Goal: Task Accomplishment & Management: Manage account settings

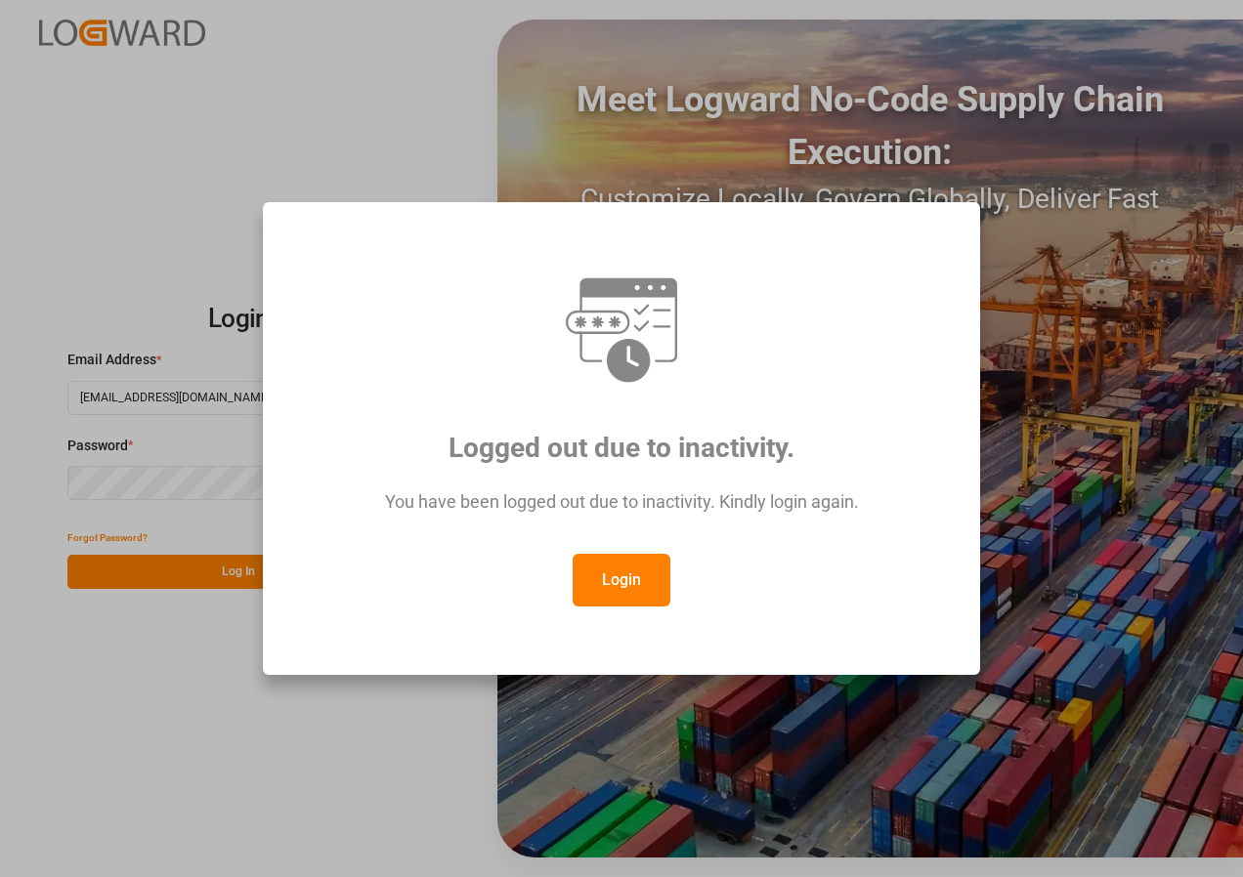
click at [616, 582] on button "Login" at bounding box center [621, 580] width 98 height 53
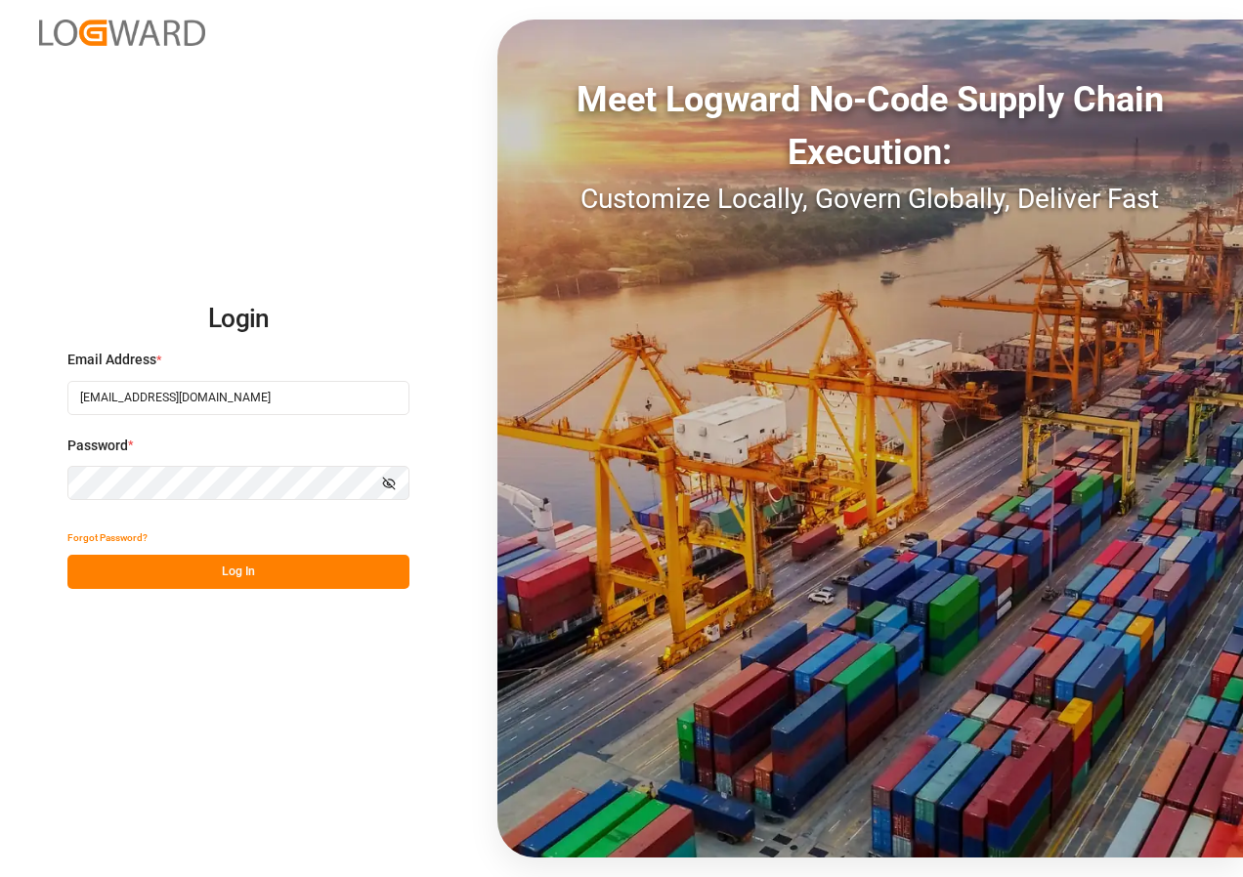
click at [224, 567] on button "Log In" at bounding box center [238, 572] width 342 height 34
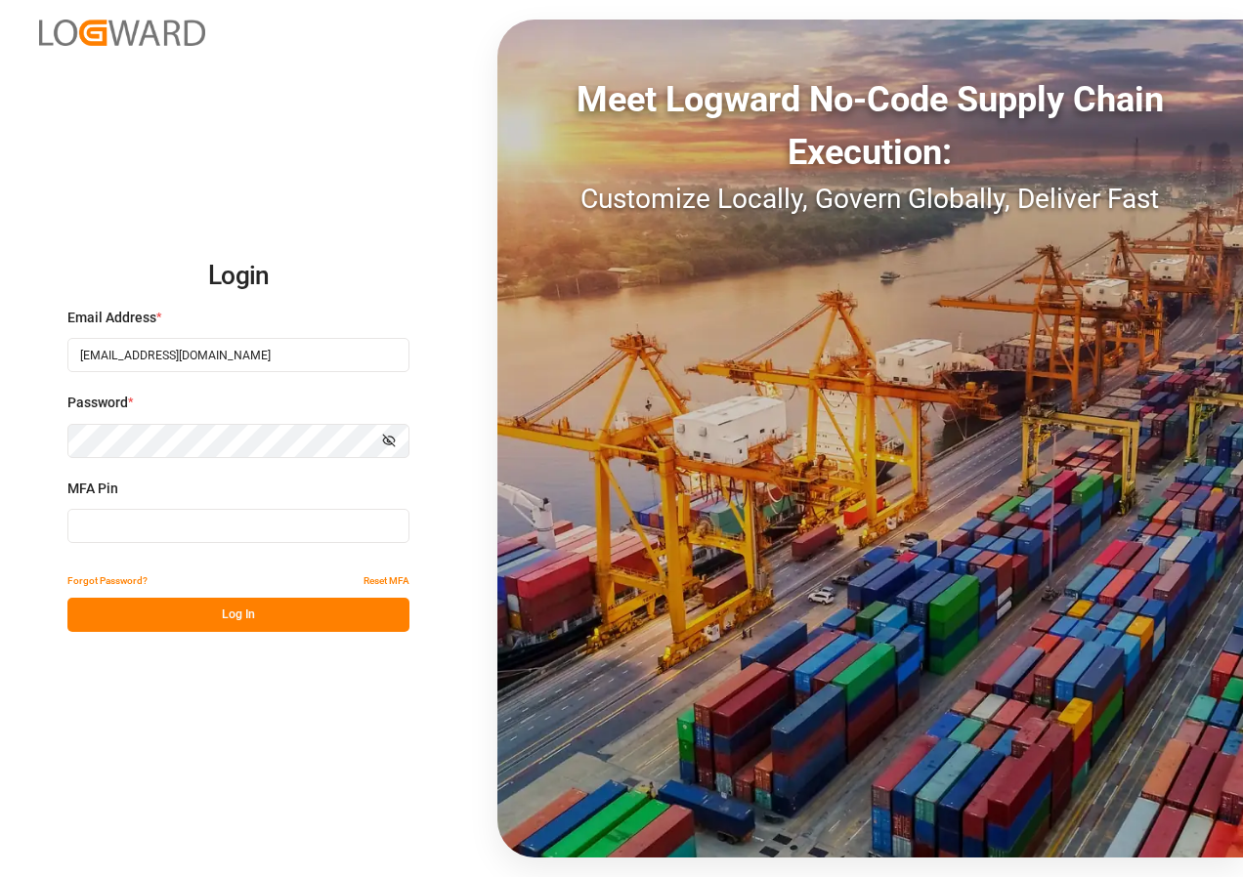
click at [208, 521] on input at bounding box center [238, 526] width 342 height 34
type input "027995"
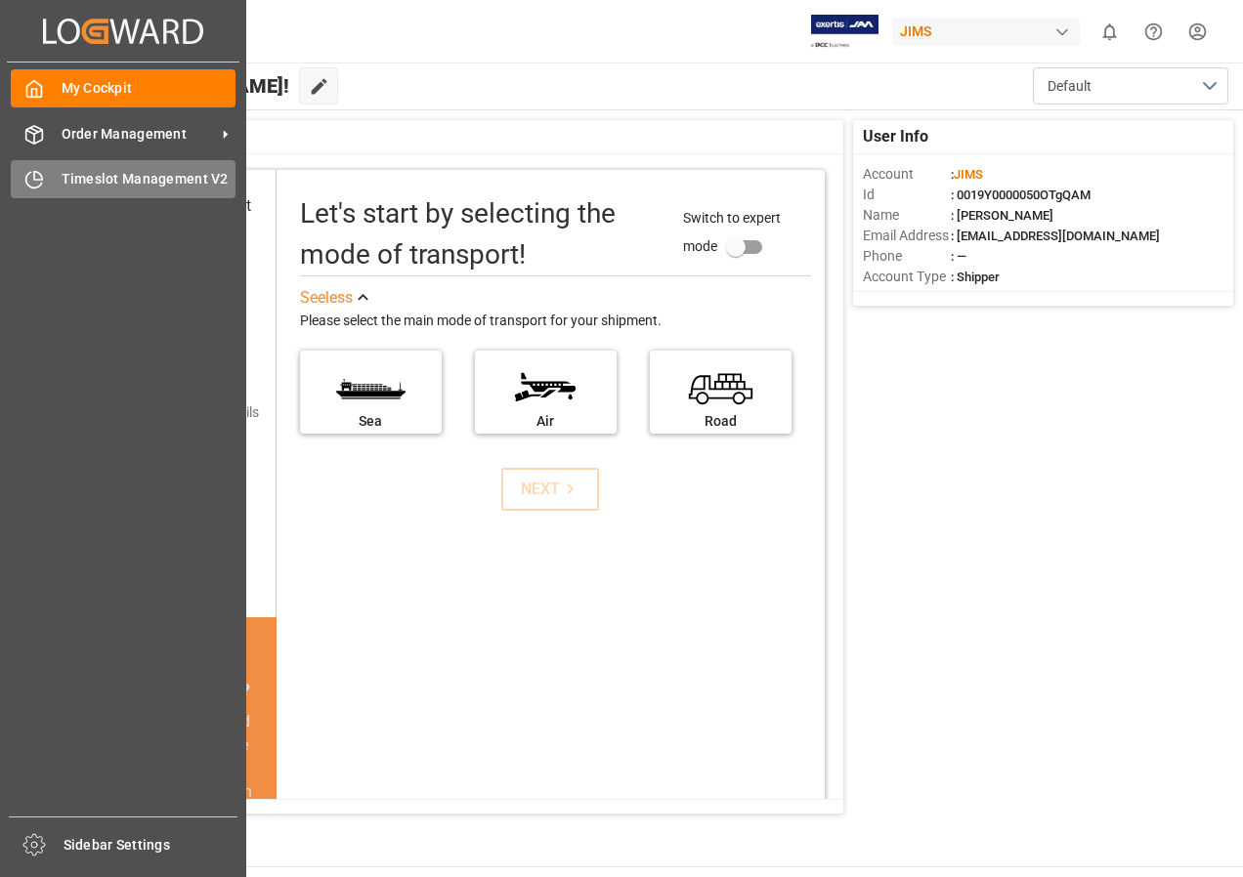
click at [98, 174] on span "Timeslot Management V2" at bounding box center [149, 179] width 175 height 21
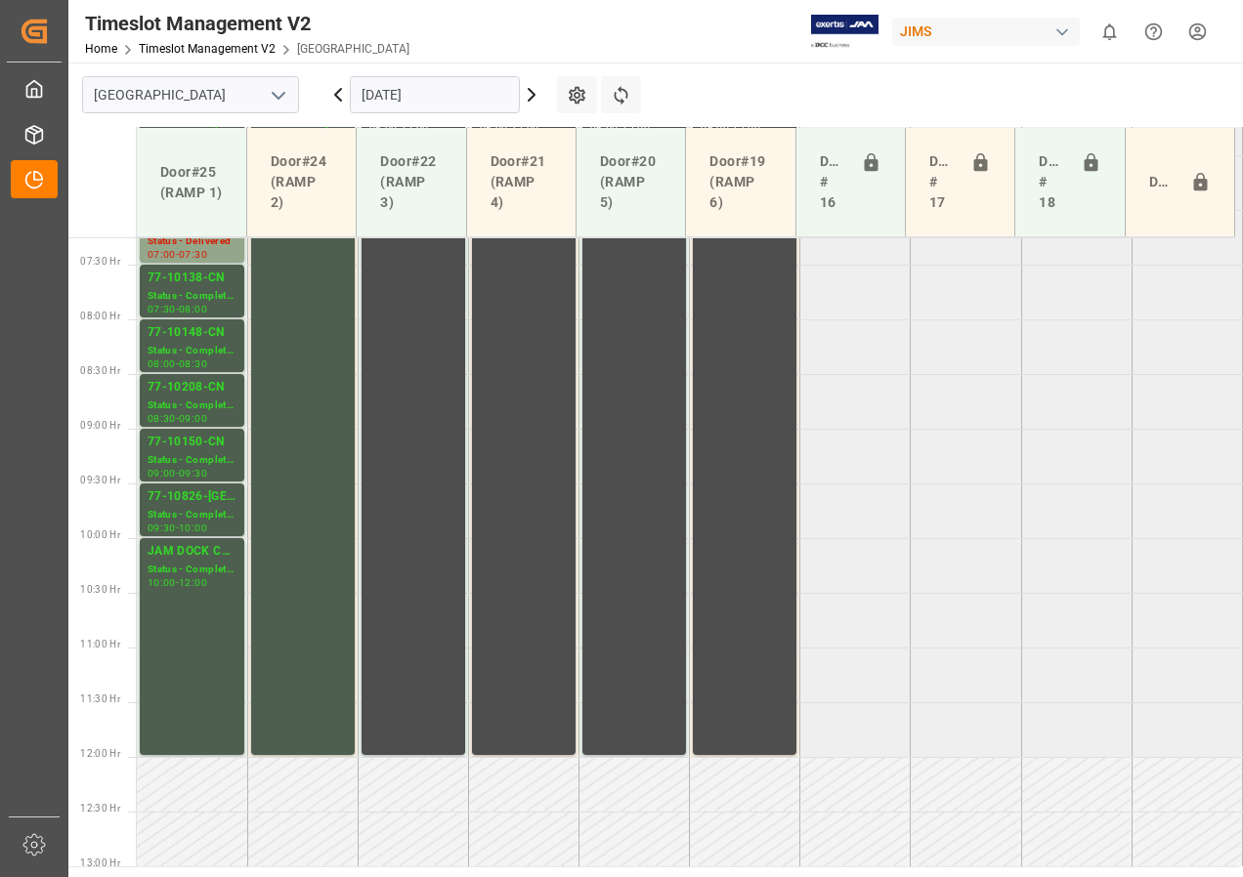
scroll to position [794, 0]
click at [405, 97] on input "[DATE]" at bounding box center [435, 94] width 170 height 37
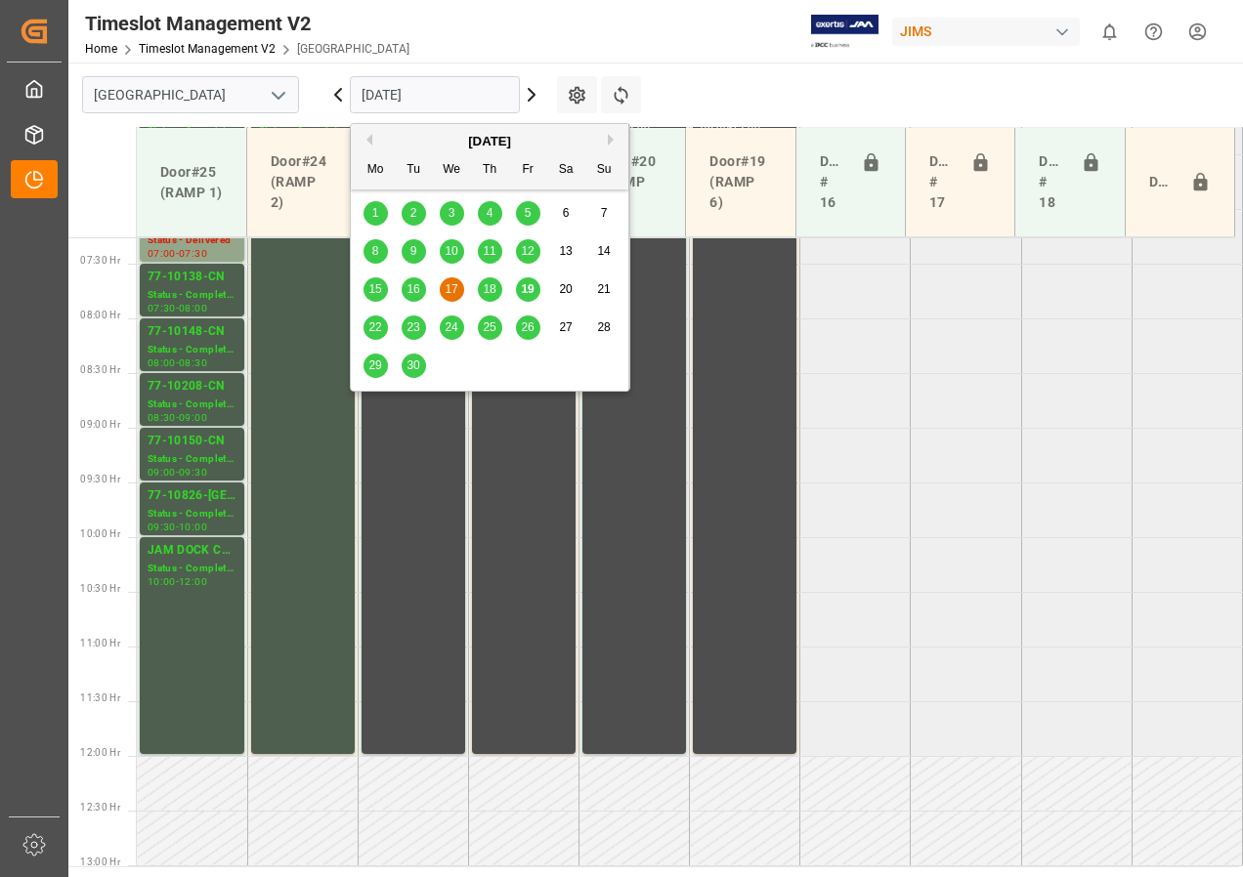
click at [530, 284] on span "19" at bounding box center [527, 289] width 13 height 14
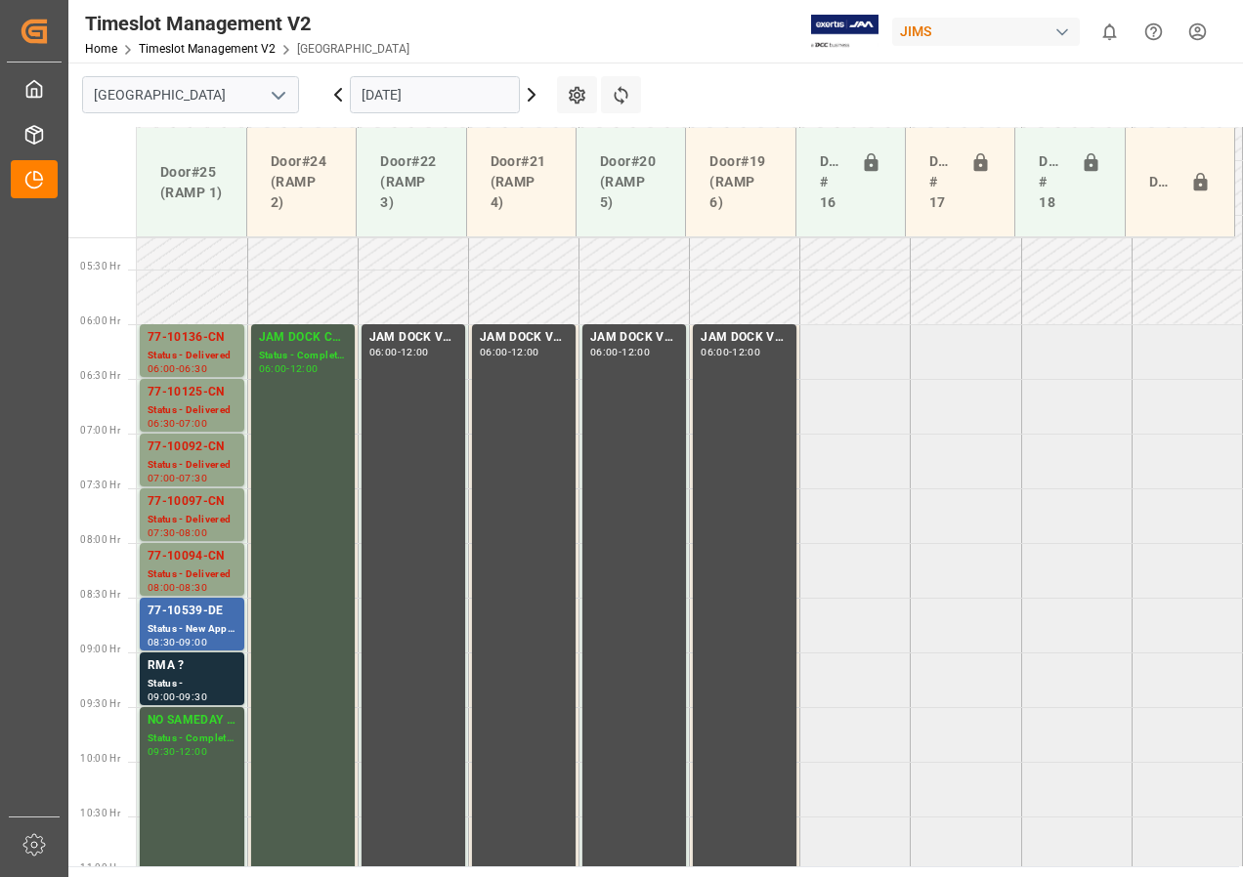
scroll to position [599, 0]
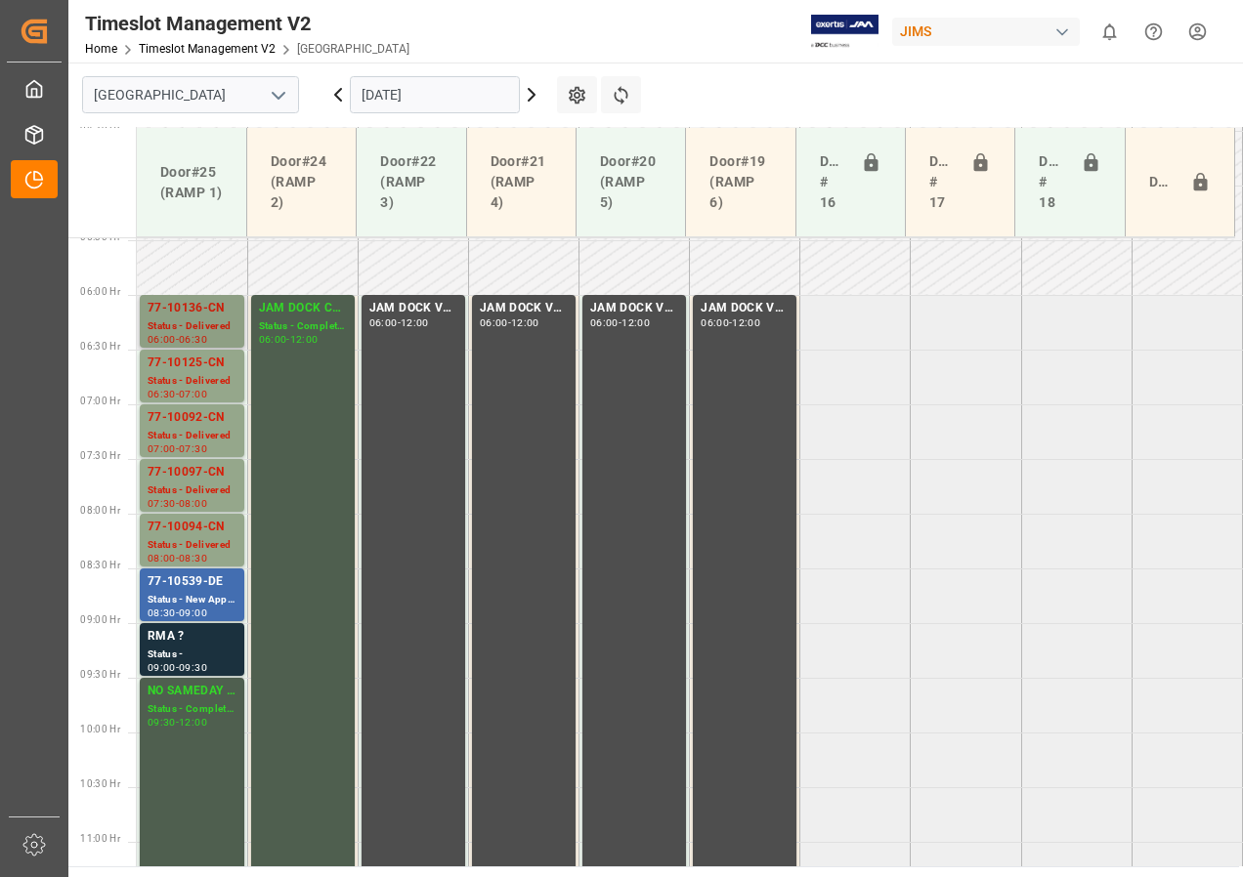
click at [199, 317] on div "77-10136-CN" at bounding box center [192, 309] width 89 height 20
click at [184, 376] on div "Status - Delivered" at bounding box center [192, 381] width 89 height 17
click at [187, 432] on div "Status - Delivered" at bounding box center [192, 436] width 89 height 17
click at [197, 591] on div "77-10539-DE" at bounding box center [192, 582] width 89 height 20
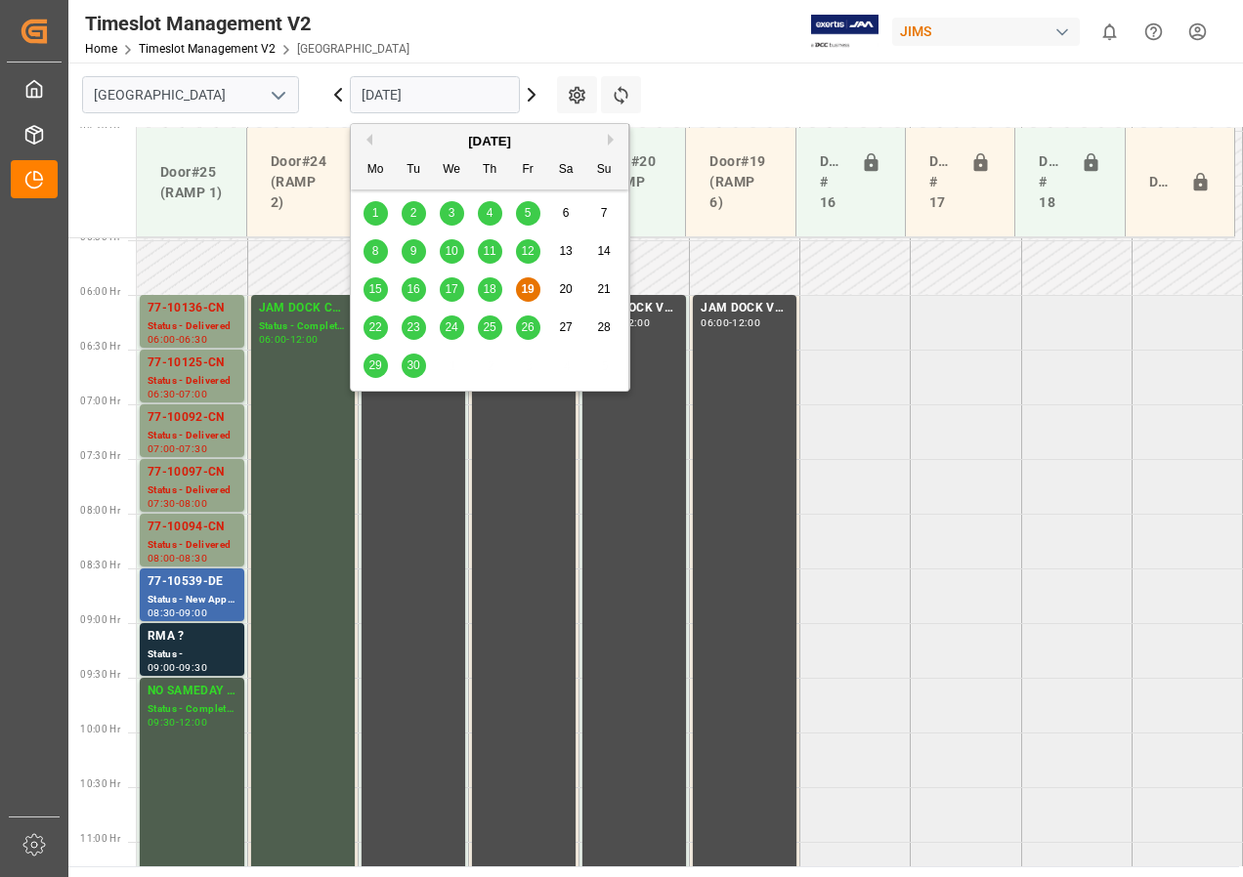
click at [376, 94] on input "[DATE]" at bounding box center [435, 94] width 170 height 37
click at [381, 331] on span "22" at bounding box center [374, 327] width 13 height 14
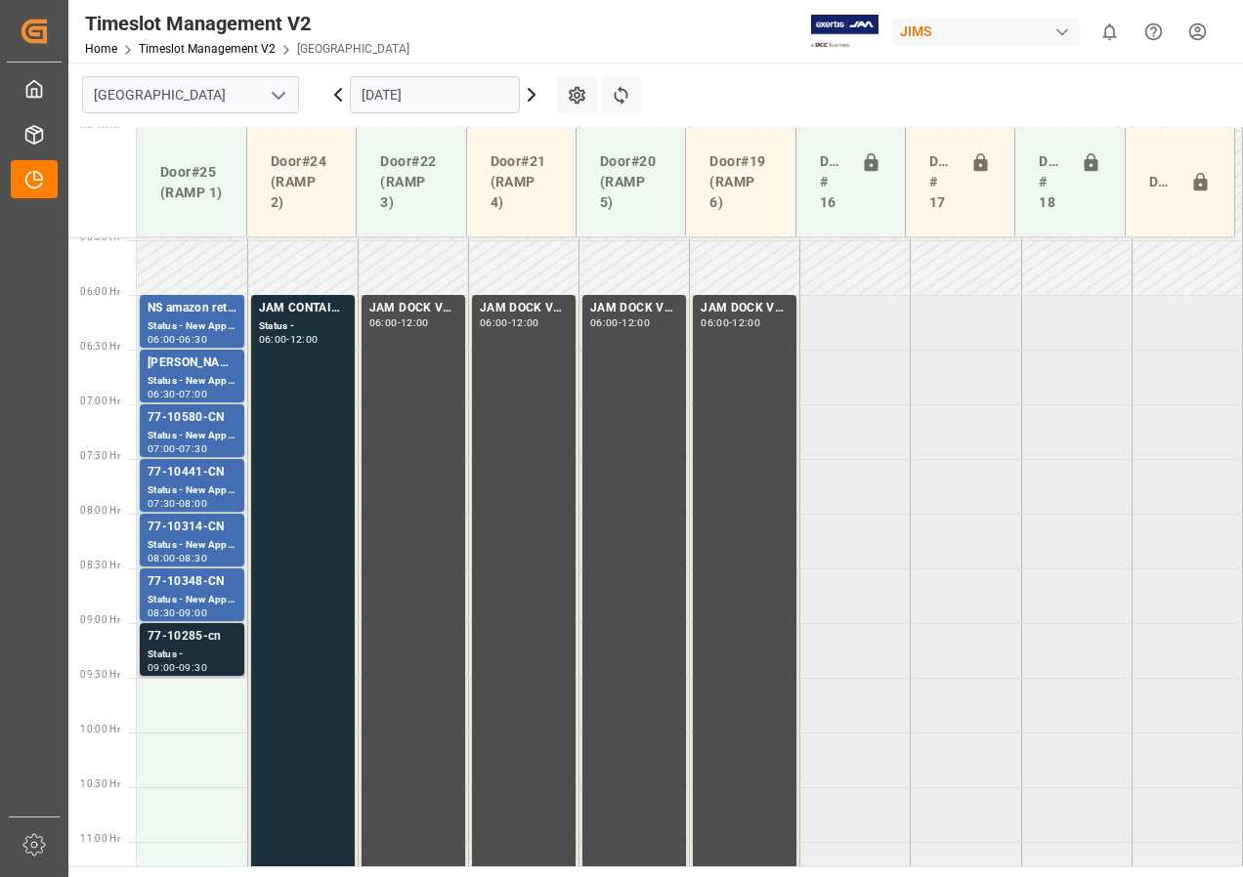
click at [183, 651] on div "Status -" at bounding box center [192, 655] width 89 height 17
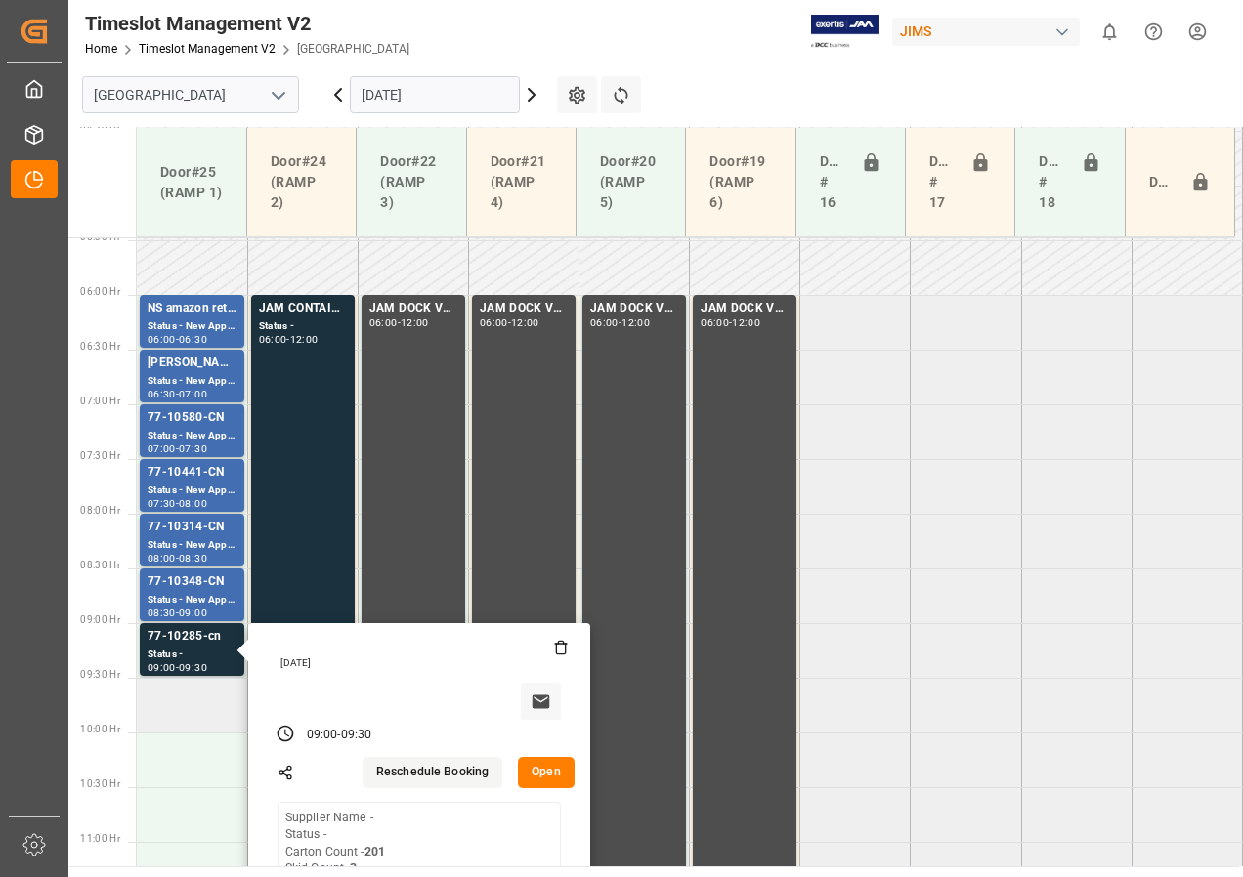
scroll to position [697, 0]
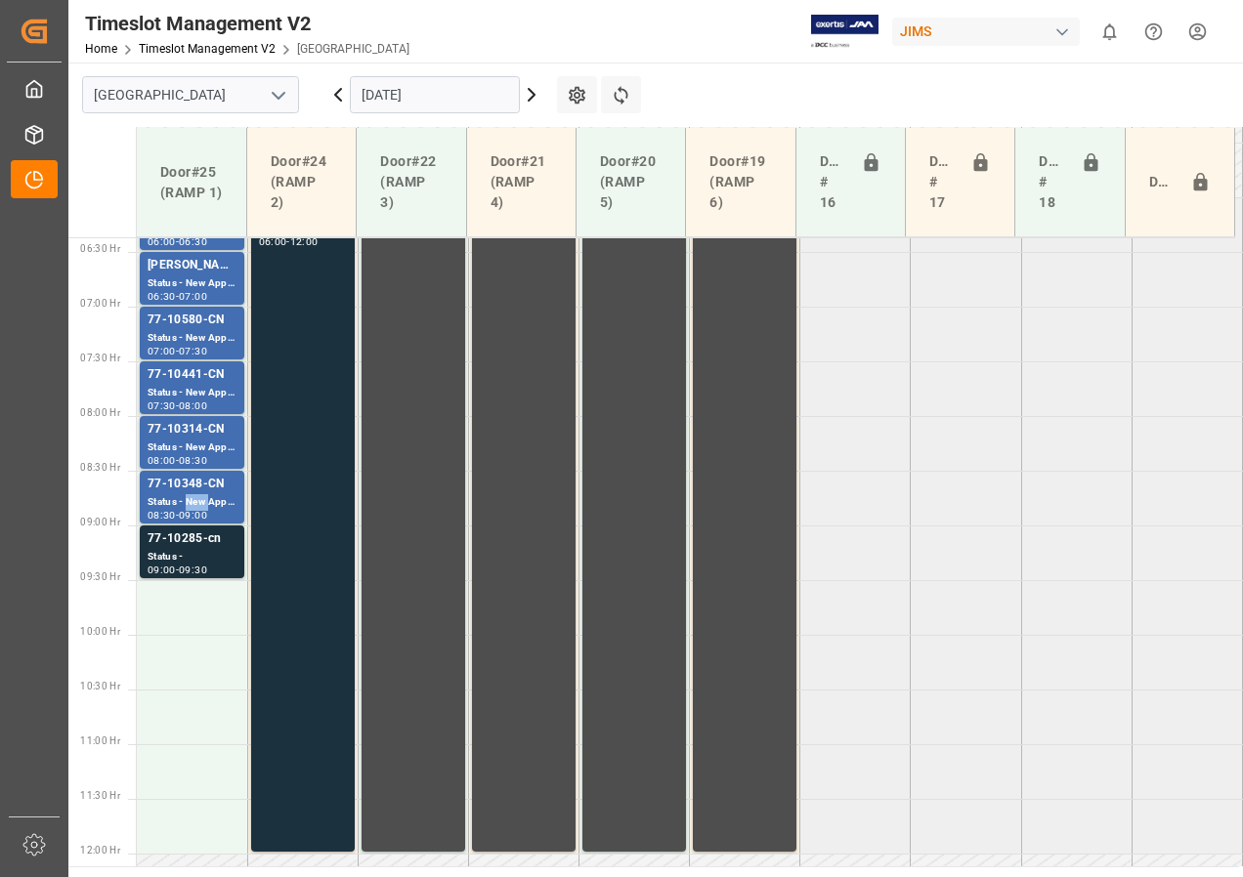
click at [195, 498] on div "Status - New Appointment" at bounding box center [192, 502] width 89 height 17
click at [194, 456] on div "08:30" at bounding box center [193, 460] width 28 height 9
click at [202, 393] on div "Status - New Appointment" at bounding box center [192, 393] width 89 height 17
click at [195, 343] on div "Status - New Appointment" at bounding box center [192, 338] width 89 height 17
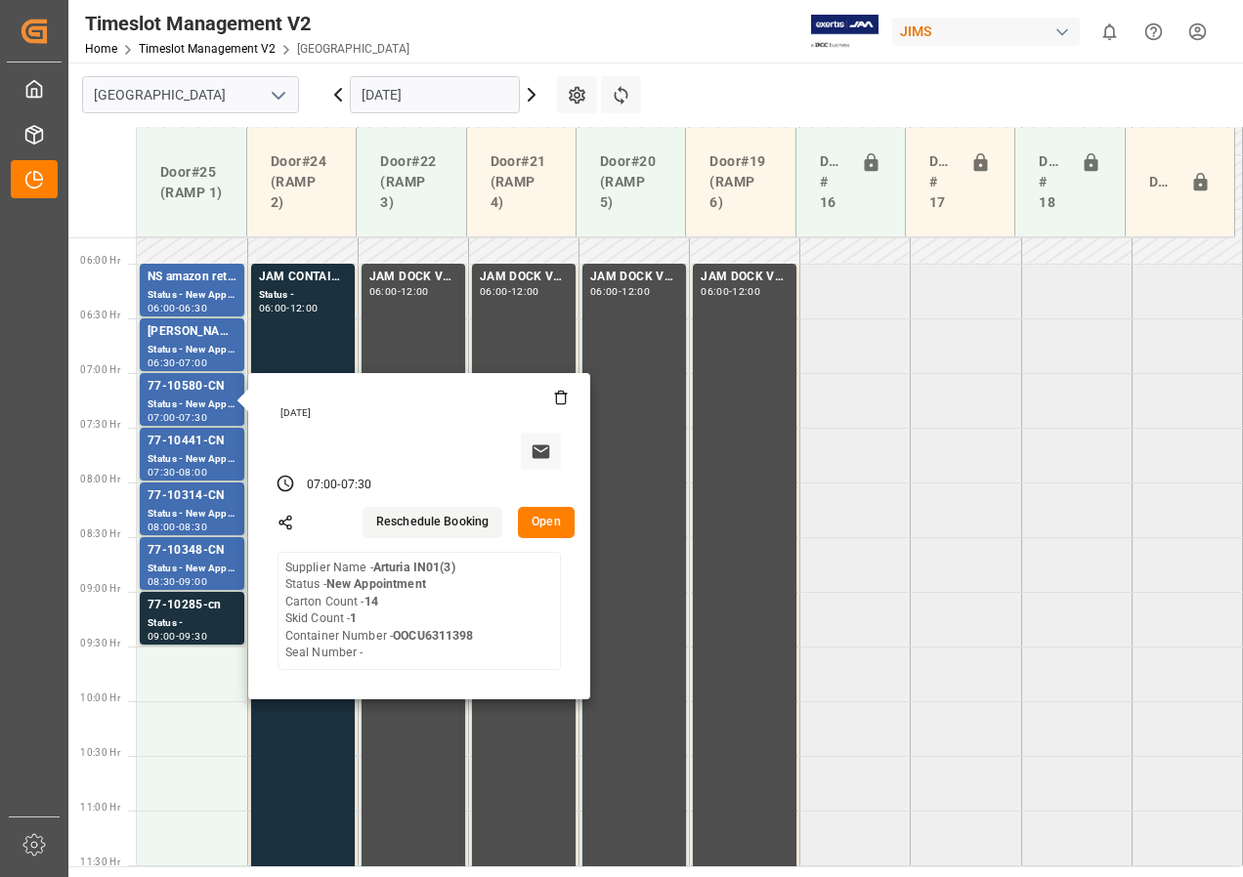
scroll to position [599, 0]
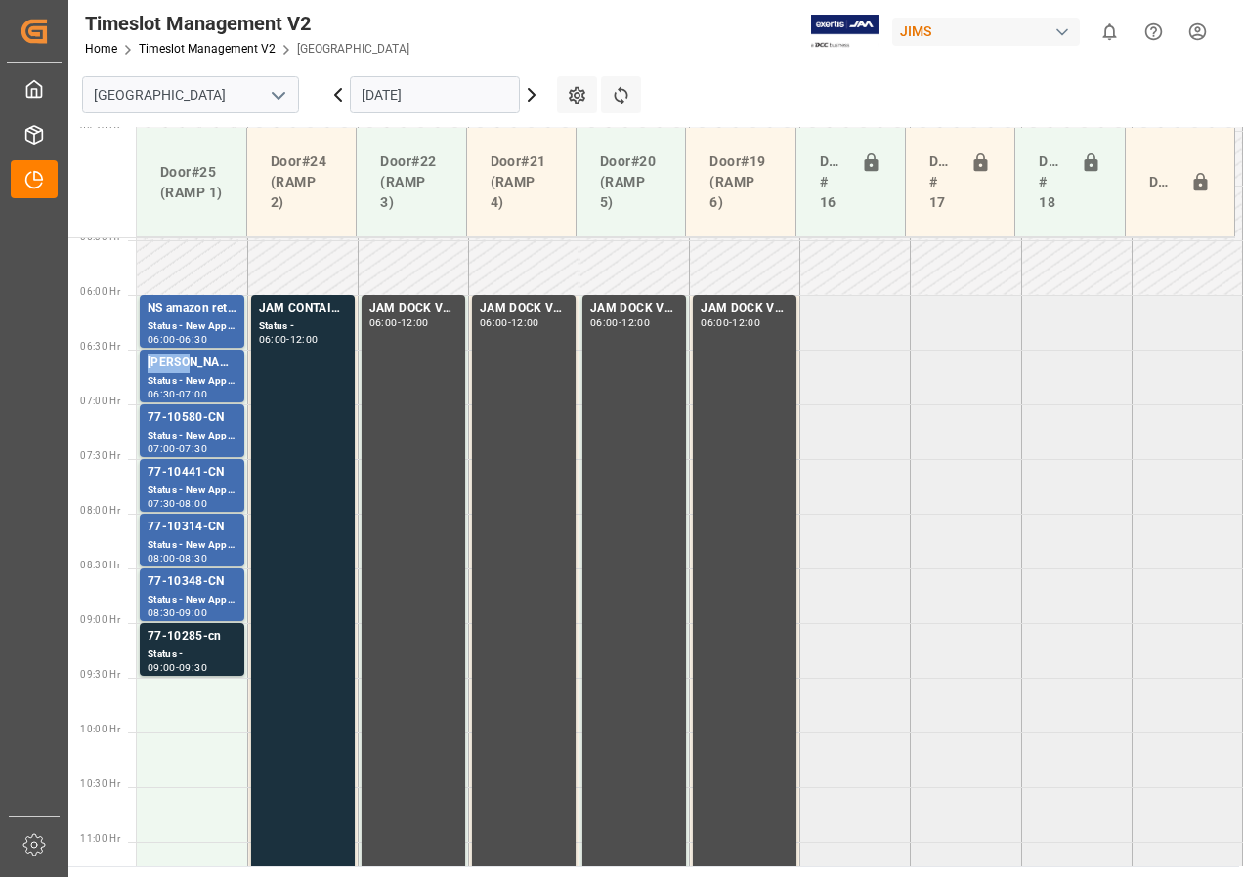
click at [178, 372] on div "[PERSON_NAME]" at bounding box center [192, 364] width 89 height 20
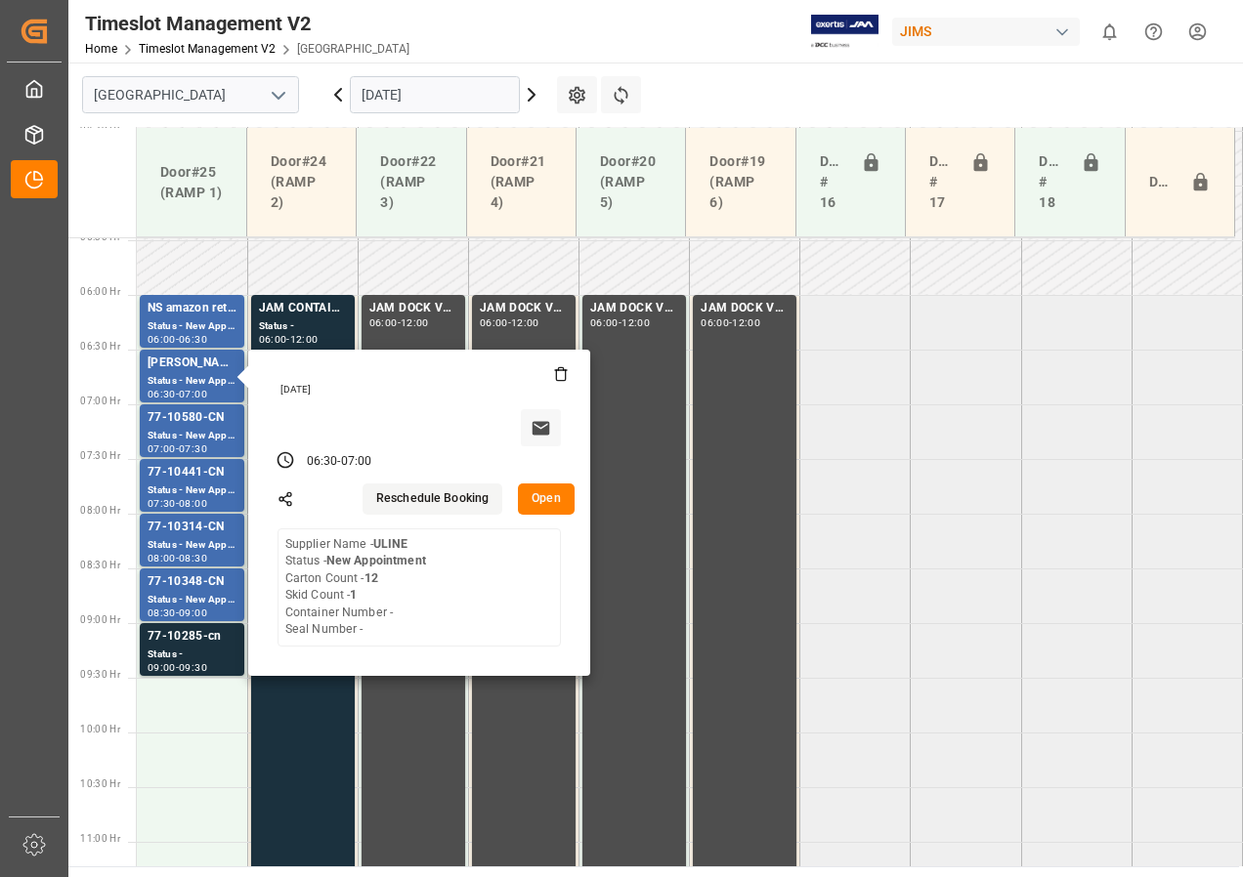
click at [376, 99] on input "[DATE]" at bounding box center [435, 94] width 170 height 37
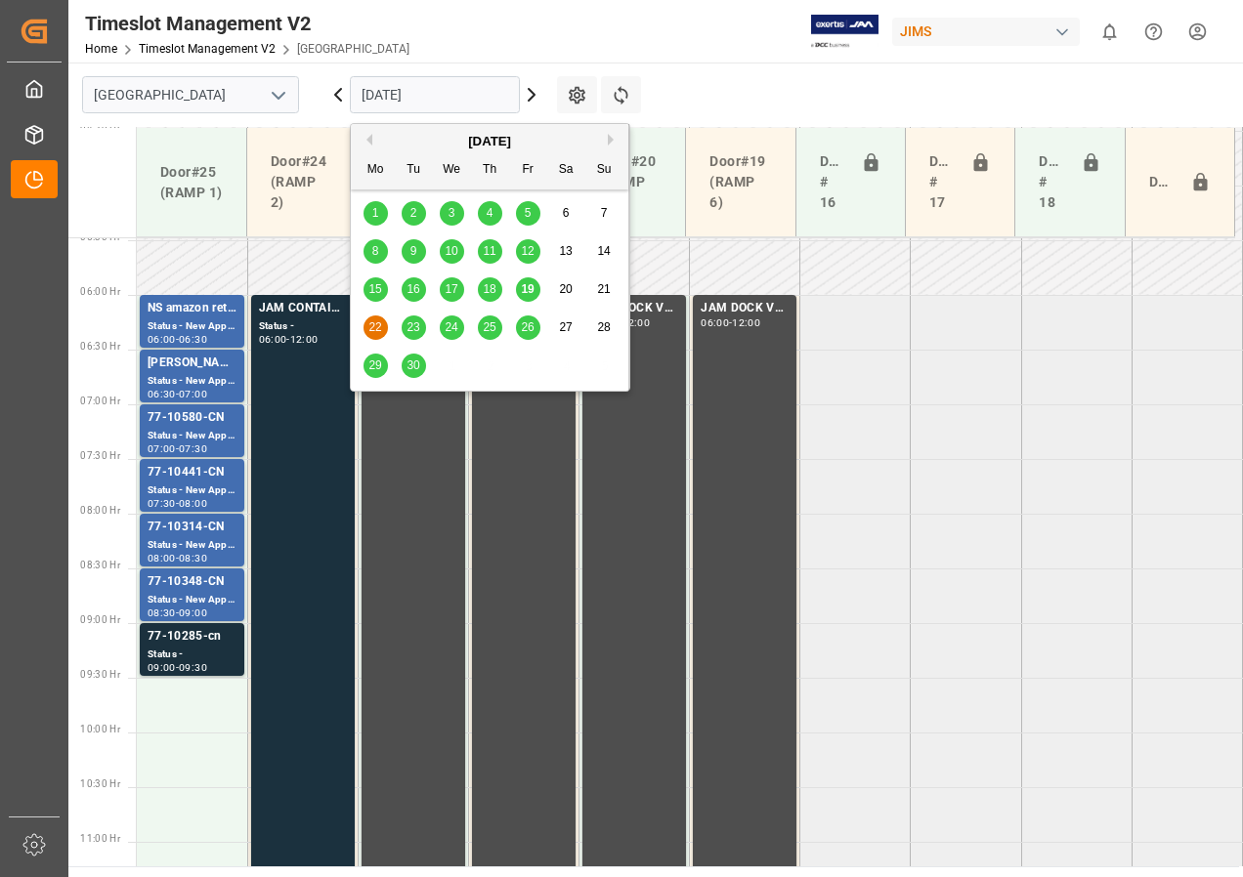
click at [408, 326] on span "23" at bounding box center [412, 327] width 13 height 14
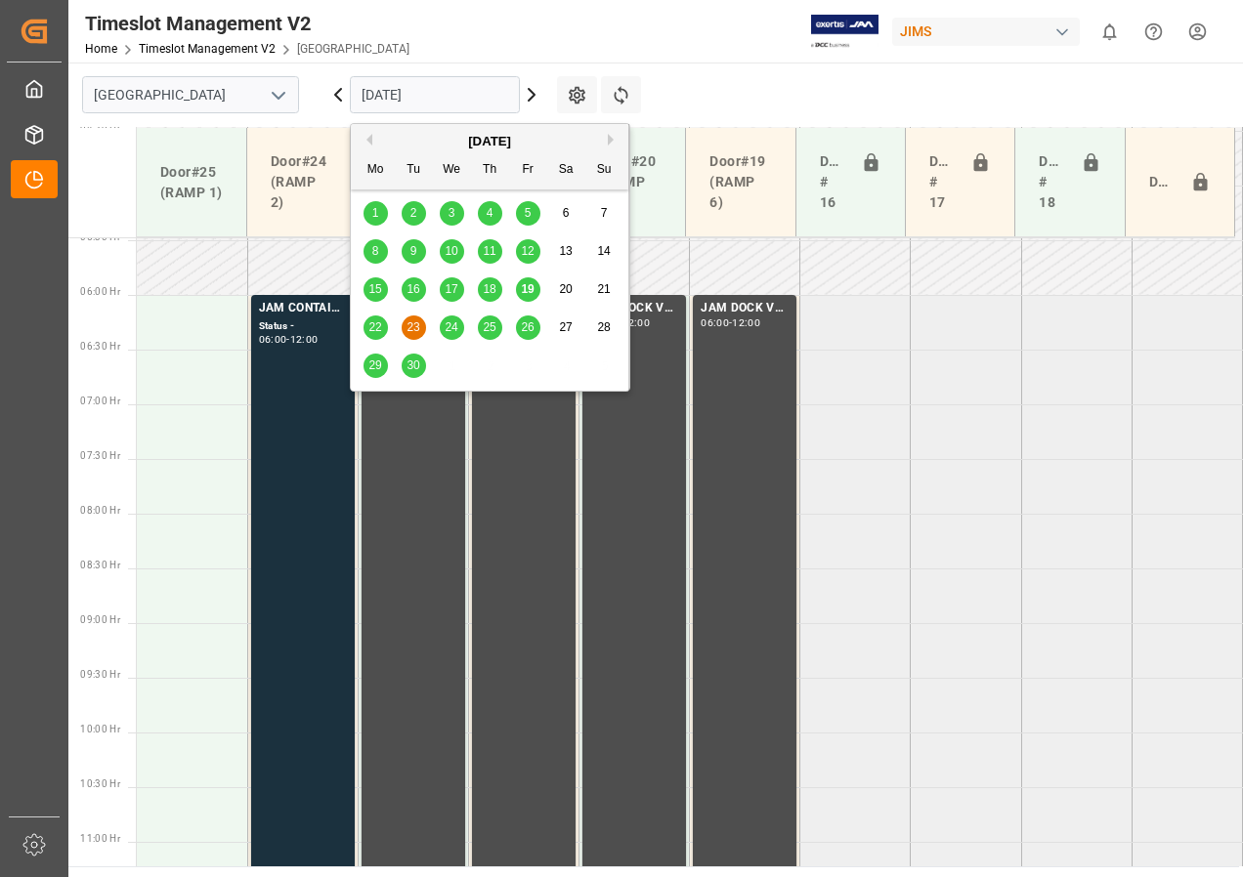
click at [429, 93] on input "[DATE]" at bounding box center [435, 94] width 170 height 37
click at [452, 323] on span "24" at bounding box center [450, 327] width 13 height 14
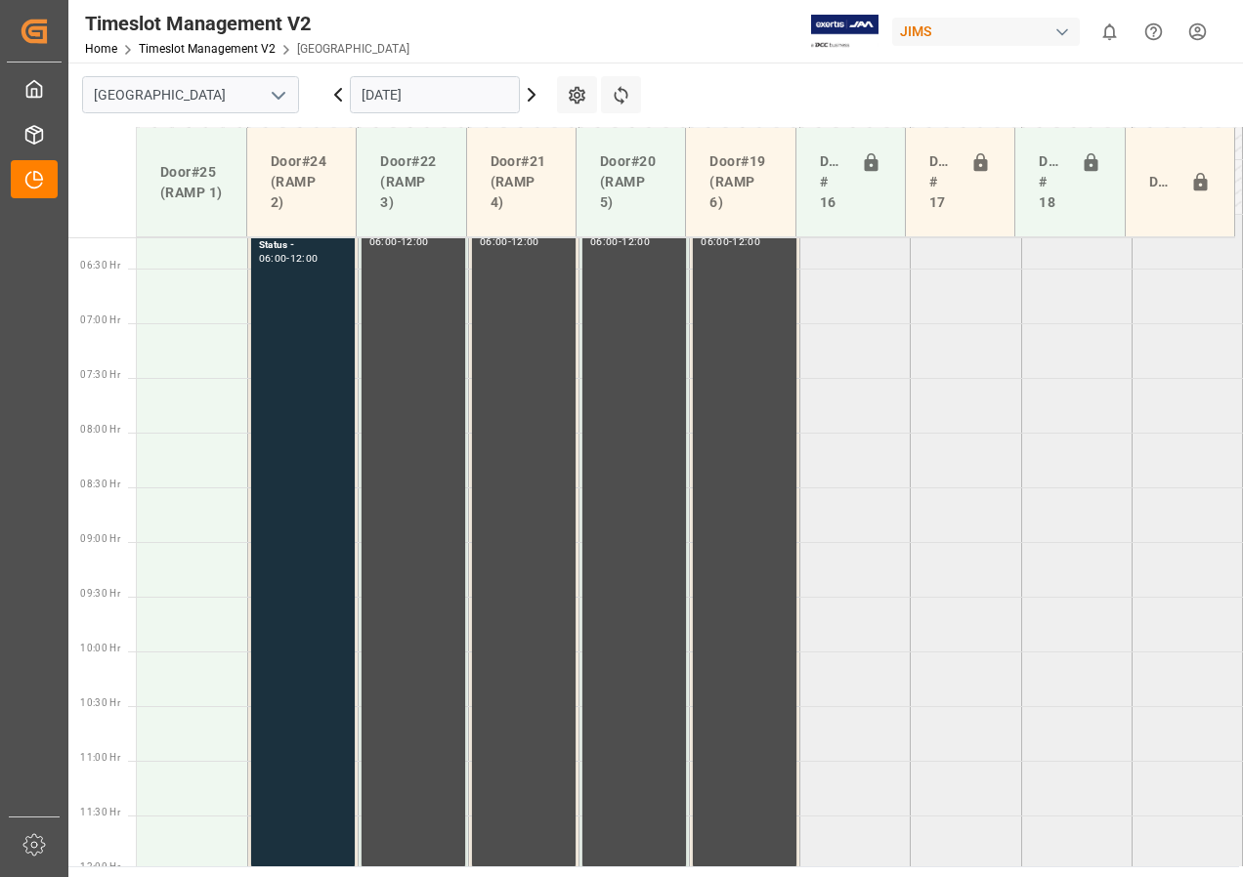
scroll to position [794, 0]
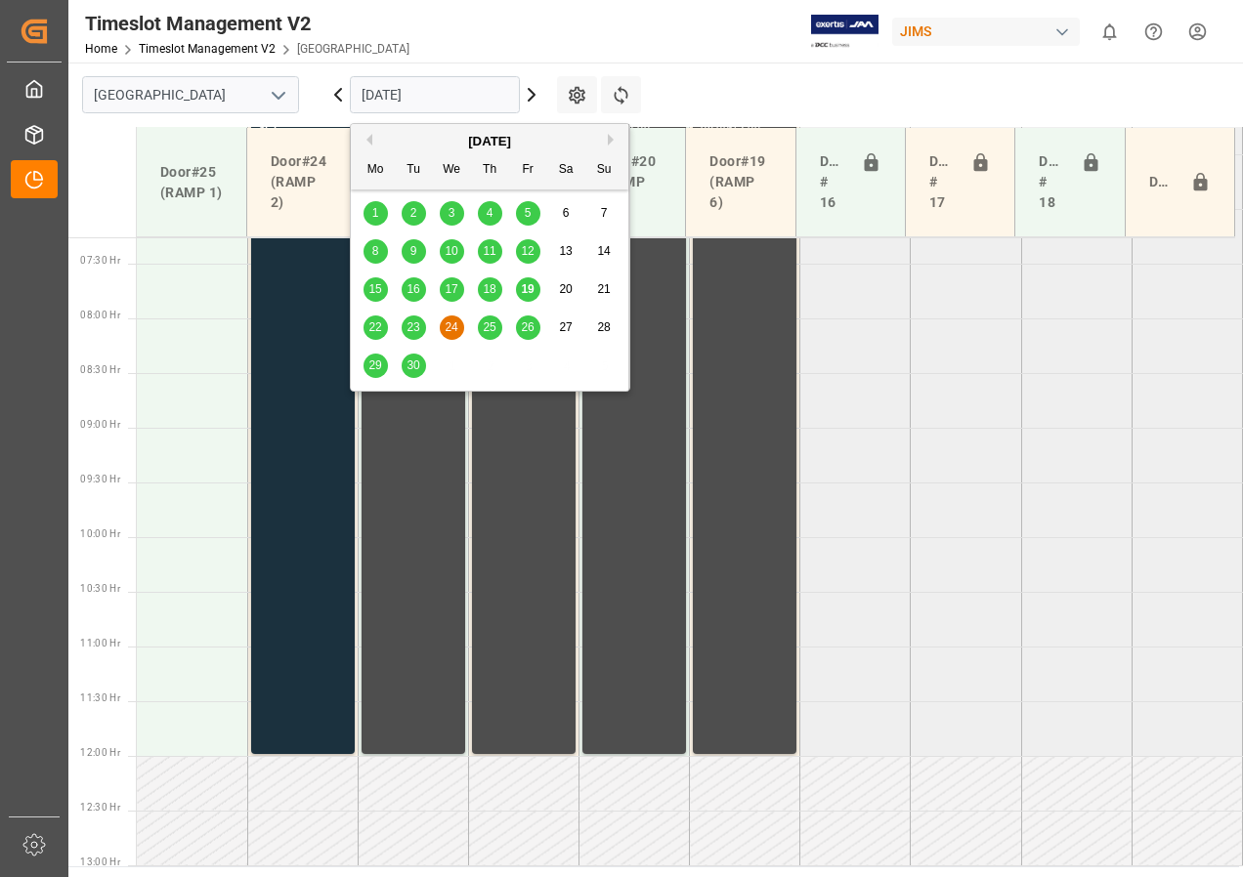
click at [392, 103] on input "[DATE]" at bounding box center [435, 94] width 170 height 37
click at [488, 327] on span "25" at bounding box center [489, 327] width 13 height 14
click at [402, 93] on input "[DATE]" at bounding box center [435, 94] width 170 height 37
click at [527, 323] on span "26" at bounding box center [527, 327] width 13 height 14
click at [415, 94] on input "[DATE]" at bounding box center [435, 94] width 170 height 37
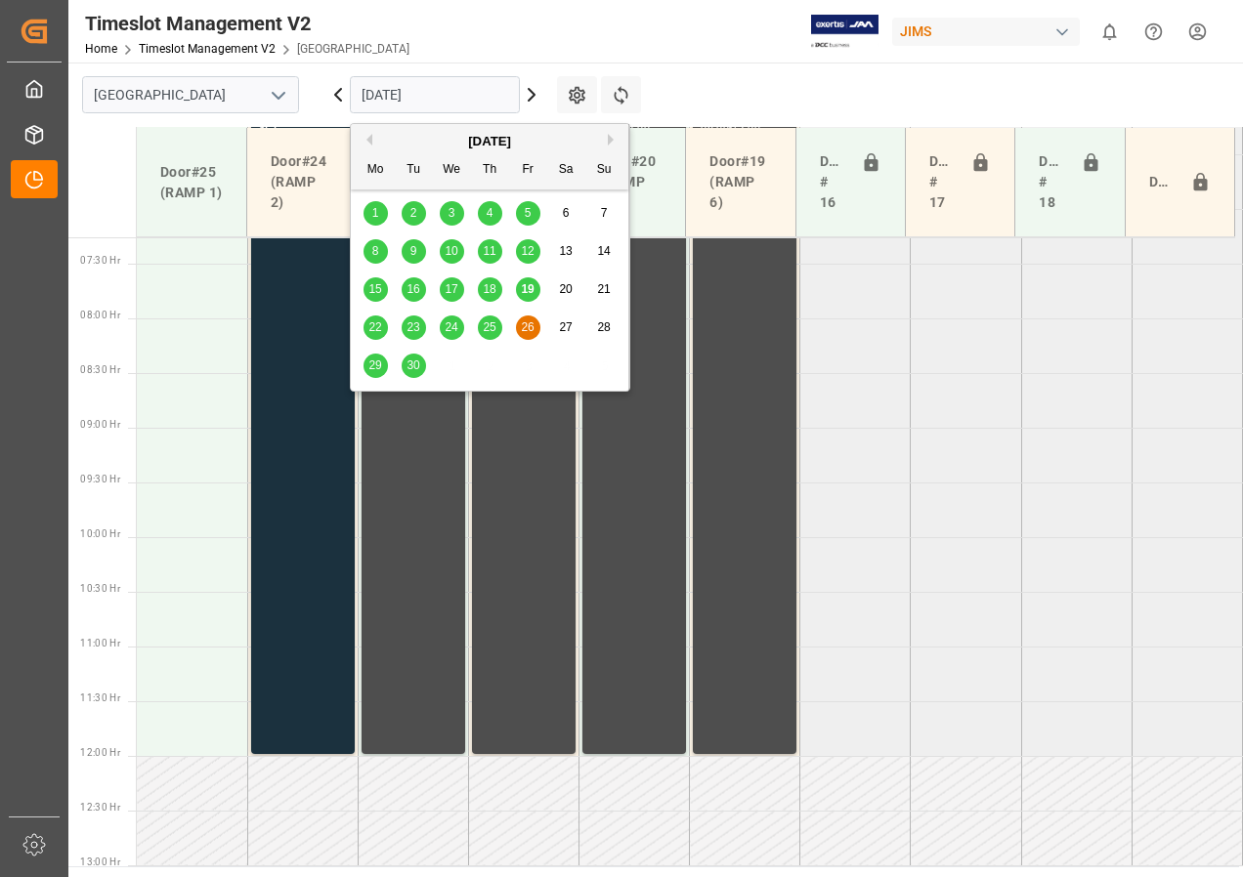
click at [375, 359] on span "29" at bounding box center [374, 366] width 13 height 14
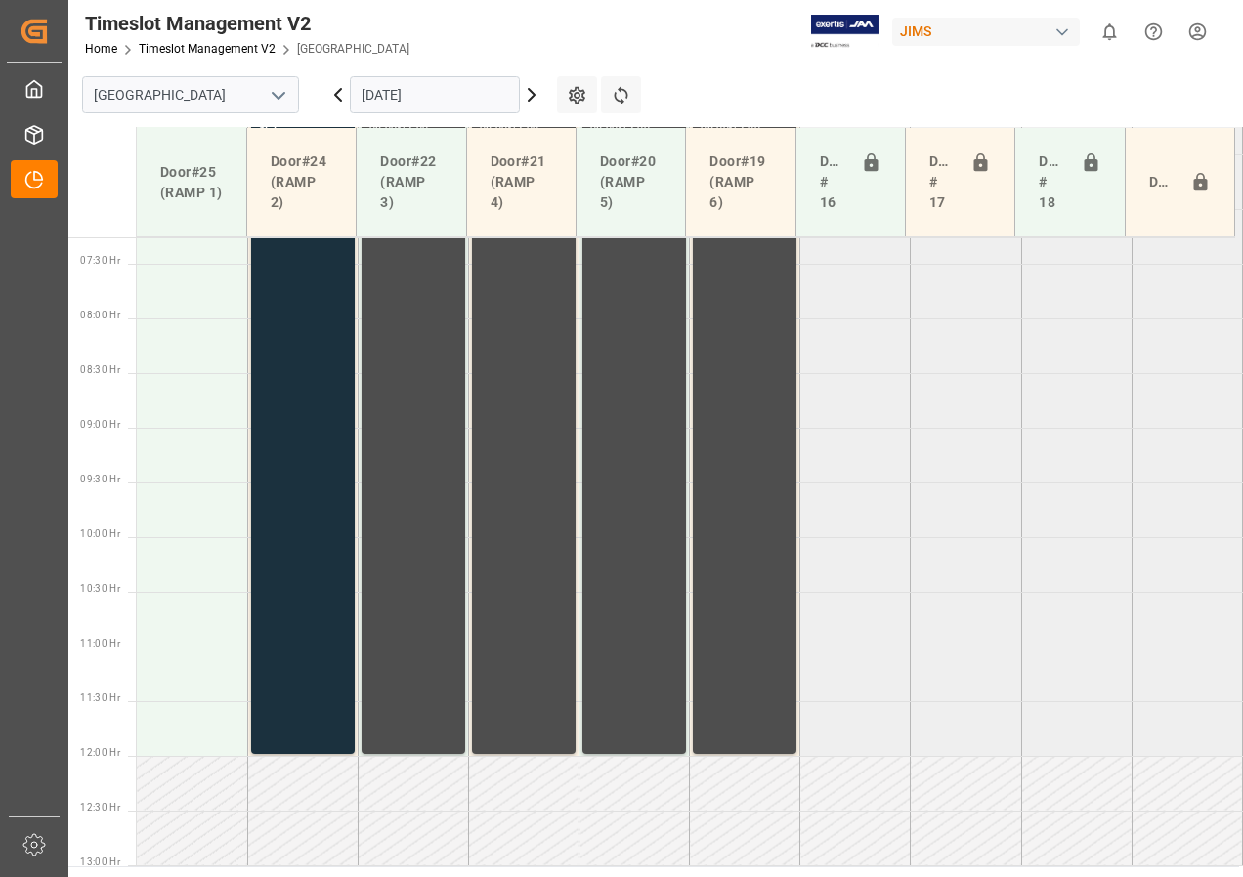
click at [369, 96] on input "[DATE]" at bounding box center [435, 94] width 170 height 37
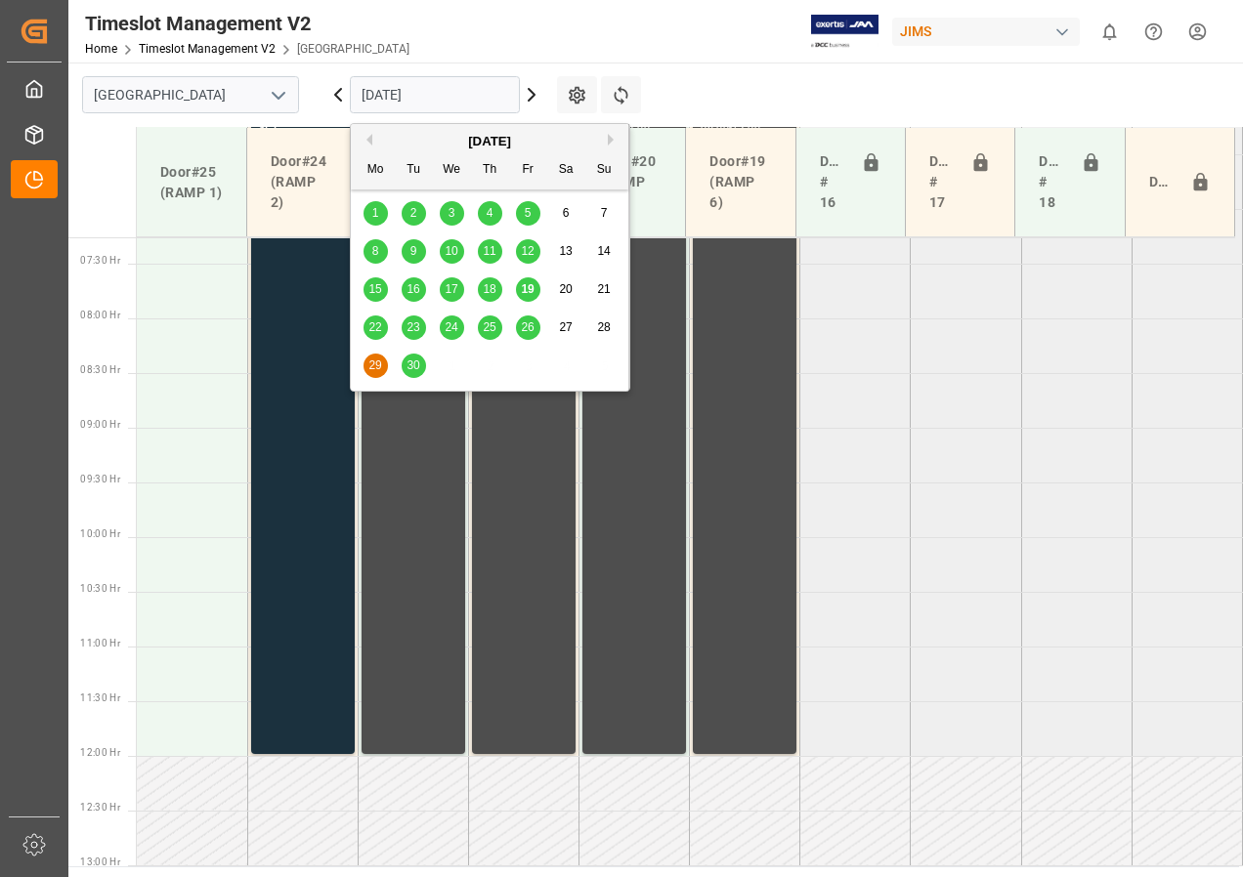
click at [416, 363] on span "30" at bounding box center [412, 366] width 13 height 14
click at [384, 91] on input "[DATE]" at bounding box center [435, 94] width 170 height 37
click at [377, 329] on span "22" at bounding box center [374, 327] width 13 height 14
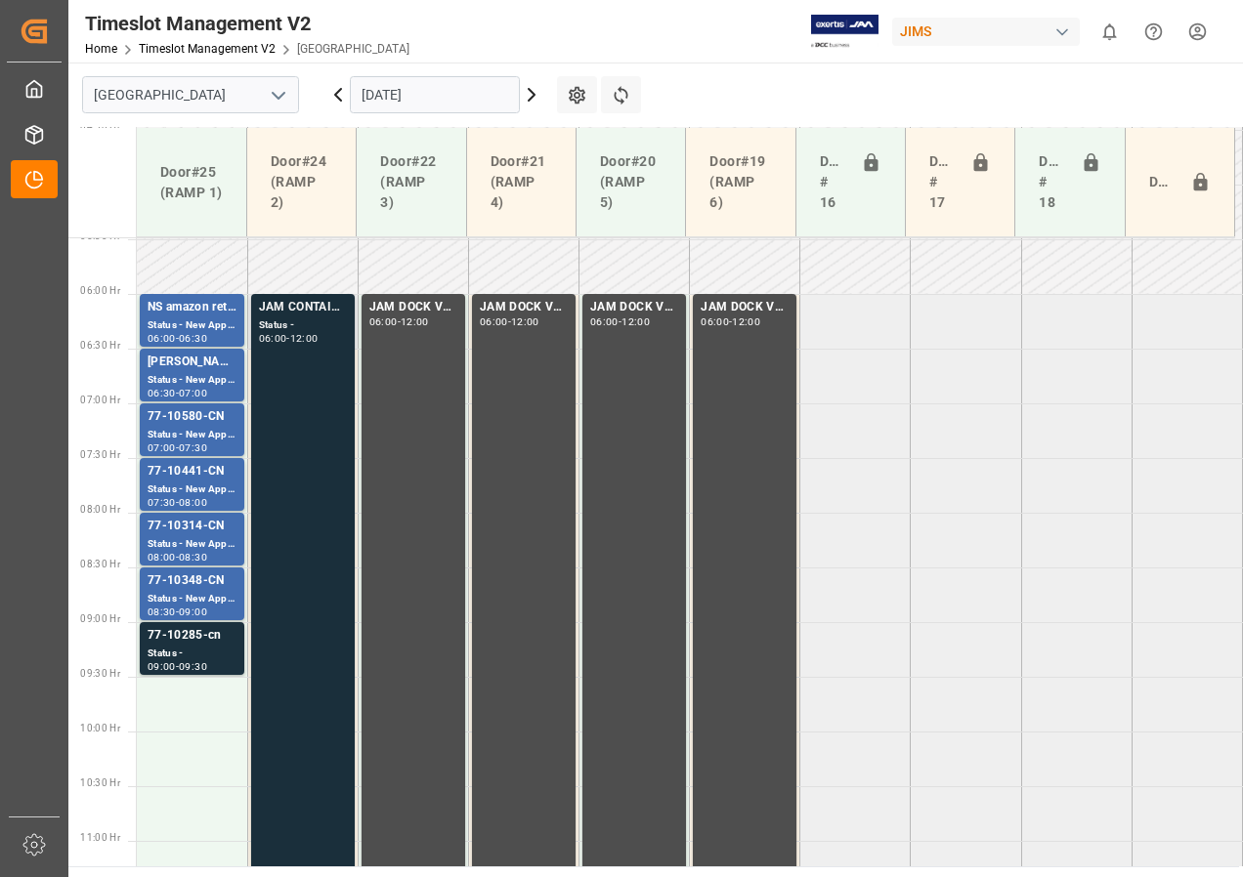
scroll to position [599, 0]
click at [196, 320] on div "Status - New Appointment" at bounding box center [192, 326] width 89 height 17
click at [188, 363] on div "[PERSON_NAME]" at bounding box center [192, 364] width 89 height 20
click at [194, 436] on div "Status - New Appointment" at bounding box center [192, 436] width 89 height 17
click at [191, 479] on div "77-10441-CN" at bounding box center [192, 473] width 89 height 20
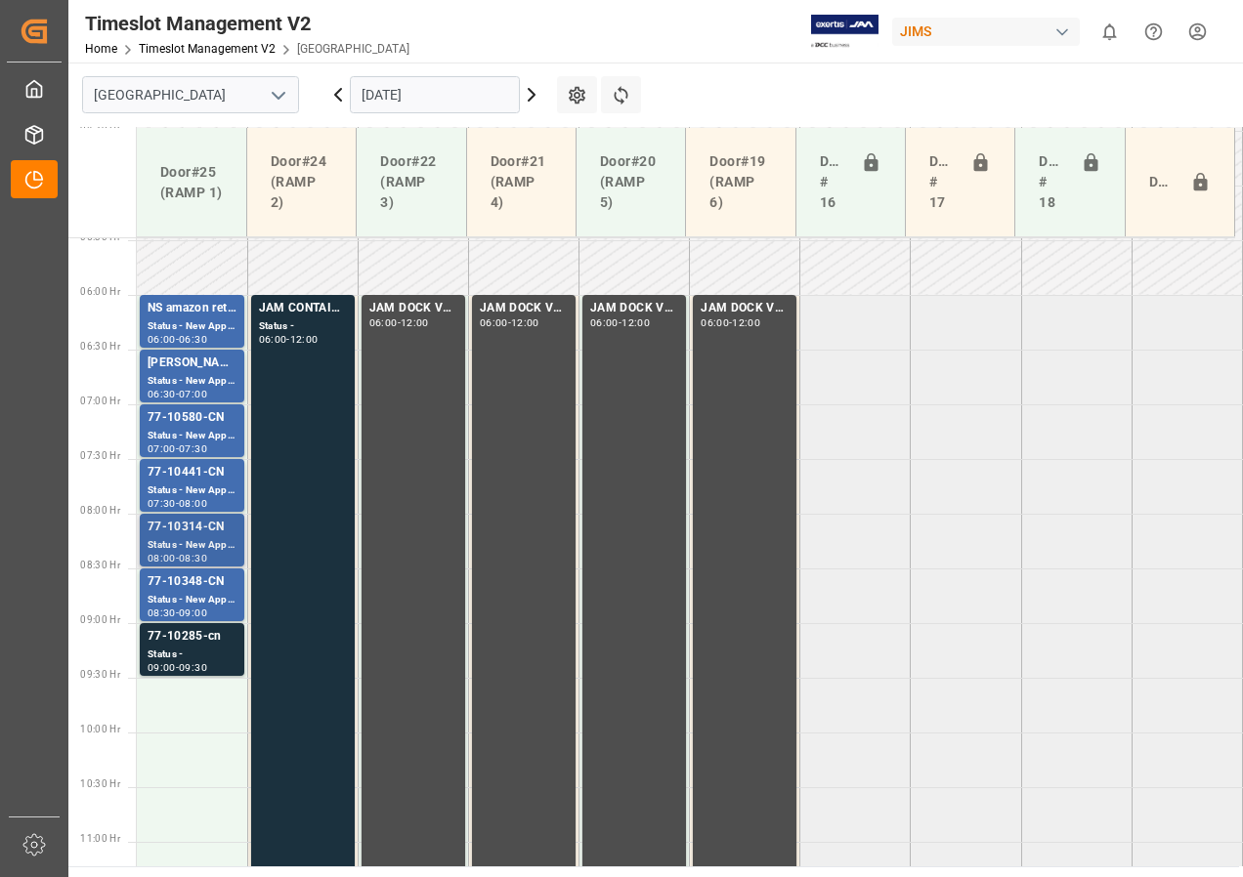
click at [191, 528] on div "77-10314-CN" at bounding box center [192, 528] width 89 height 20
click at [193, 598] on div "Status - New Appointment" at bounding box center [192, 600] width 89 height 17
click at [186, 642] on div "77-10285-cn" at bounding box center [192, 637] width 89 height 20
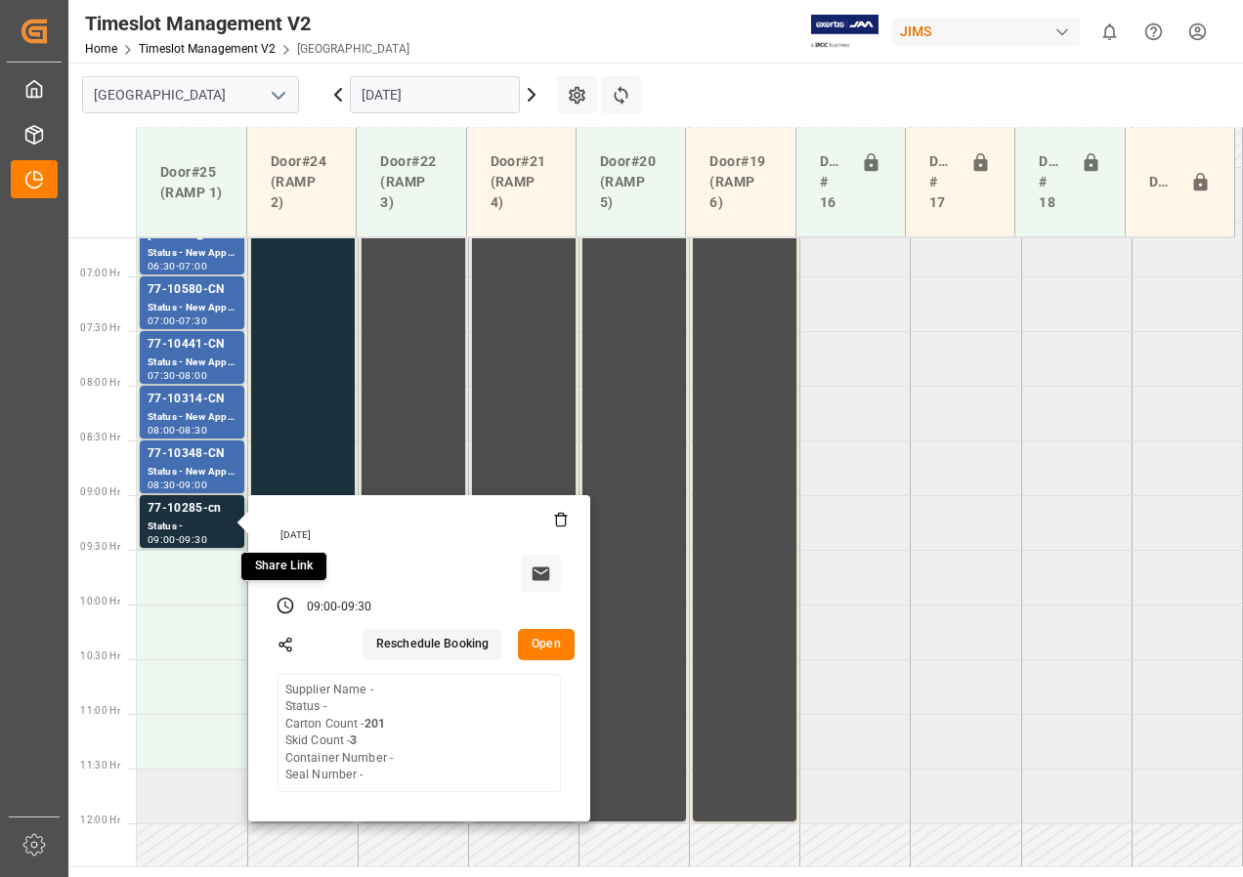
scroll to position [892, 0]
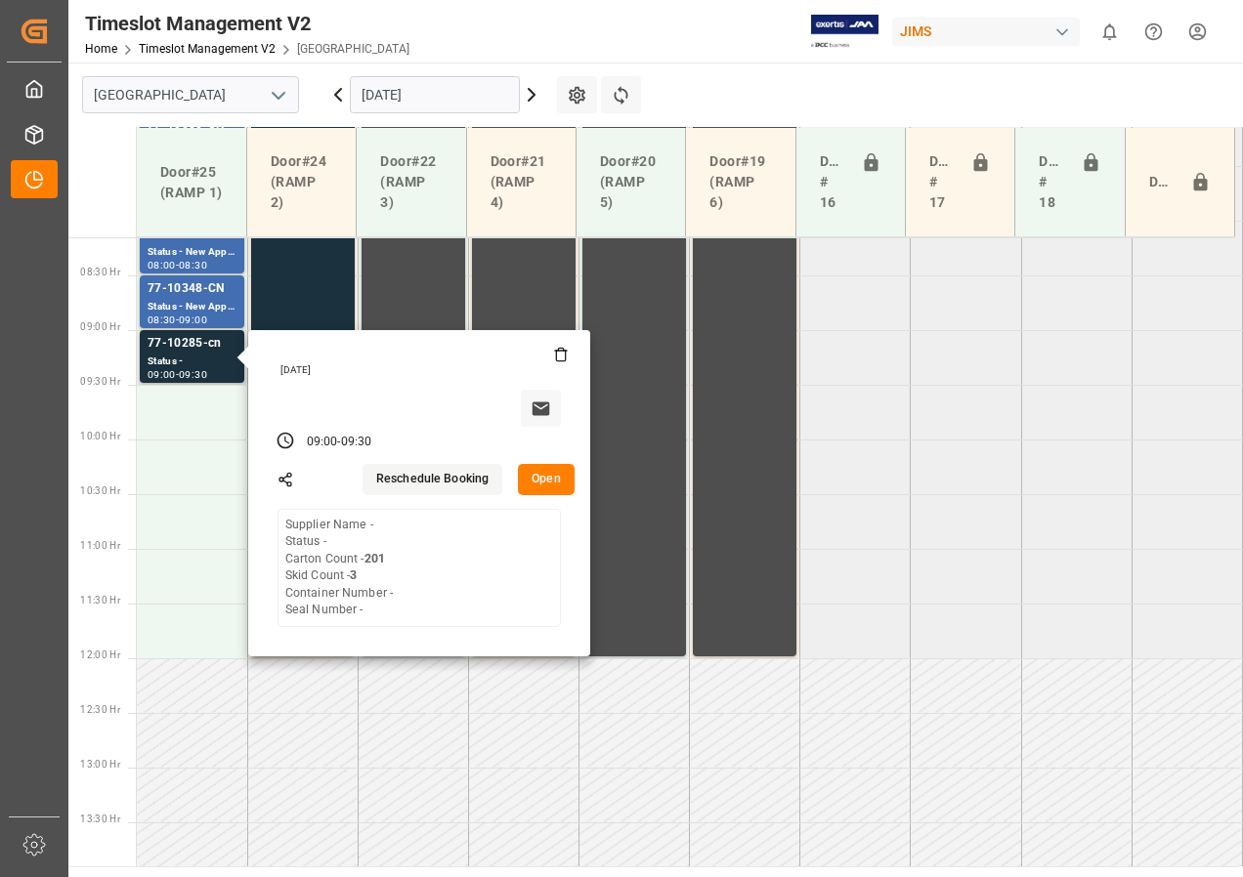
click at [547, 481] on button "Open" at bounding box center [546, 479] width 57 height 31
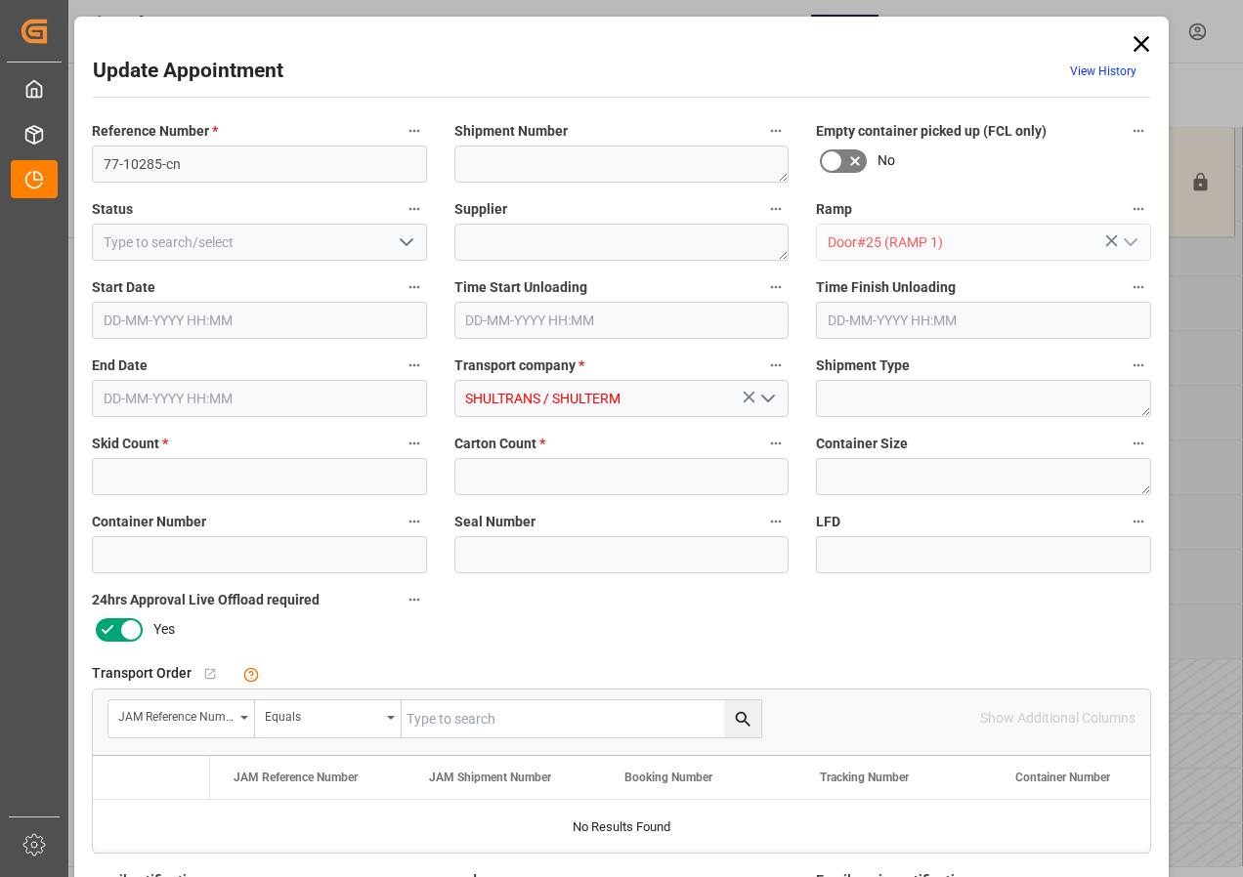
type input "3"
type input "201"
type input "[DATE] 09:00"
type input "[DATE] 09:30"
type input "[DATE] 11:40"
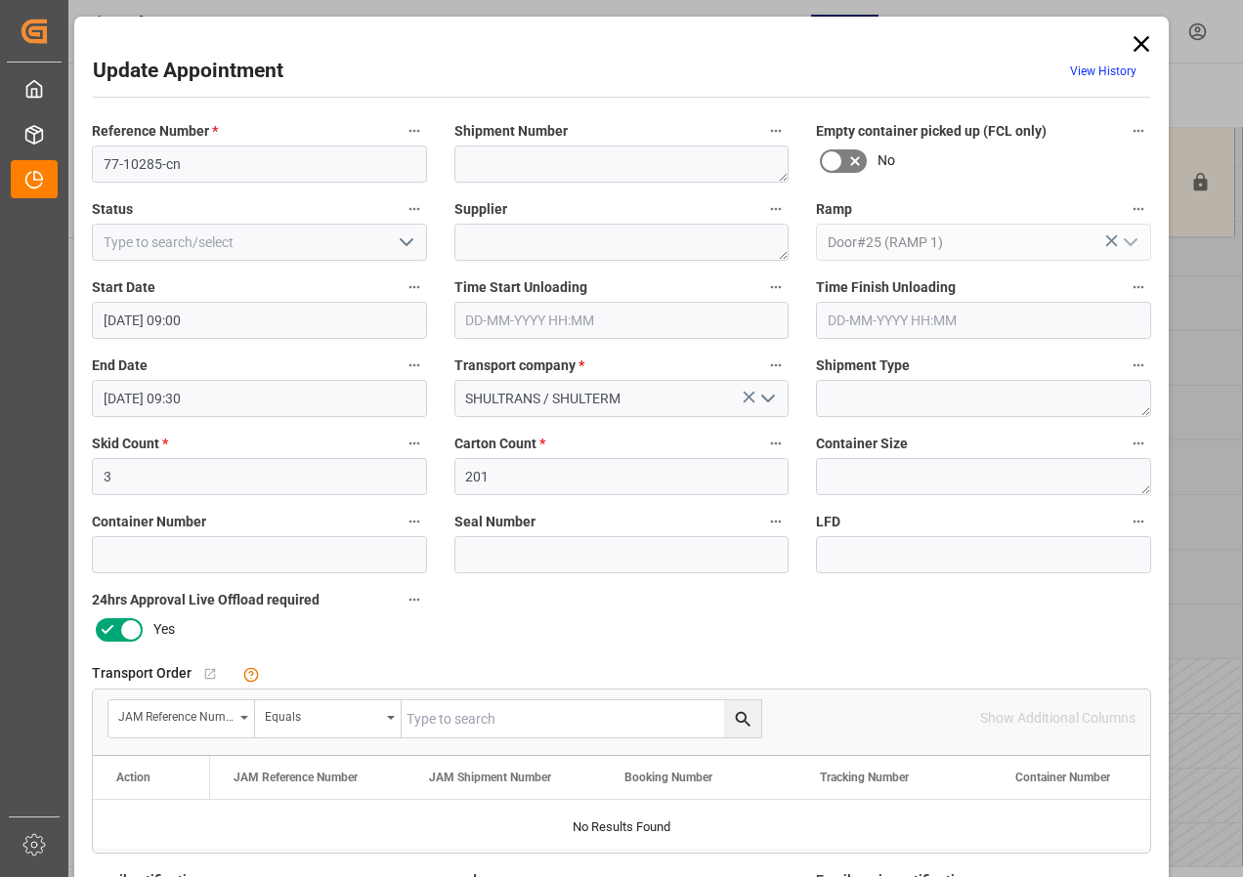
click at [446, 720] on input "text" at bounding box center [580, 718] width 359 height 37
type input "77-10285-cn"
click at [738, 721] on icon "search button" at bounding box center [742, 718] width 15 height 15
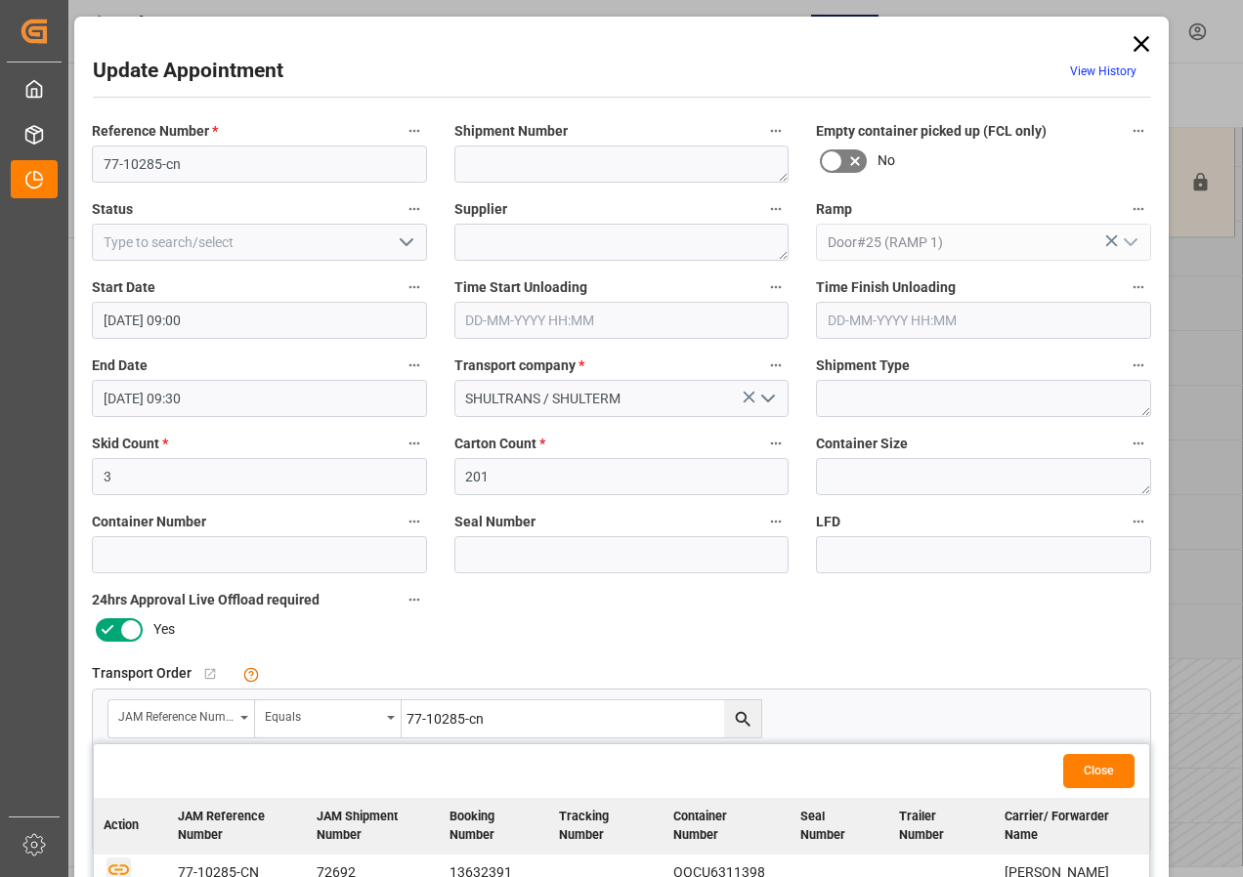
click at [113, 869] on icon "button" at bounding box center [118, 870] width 21 height 11
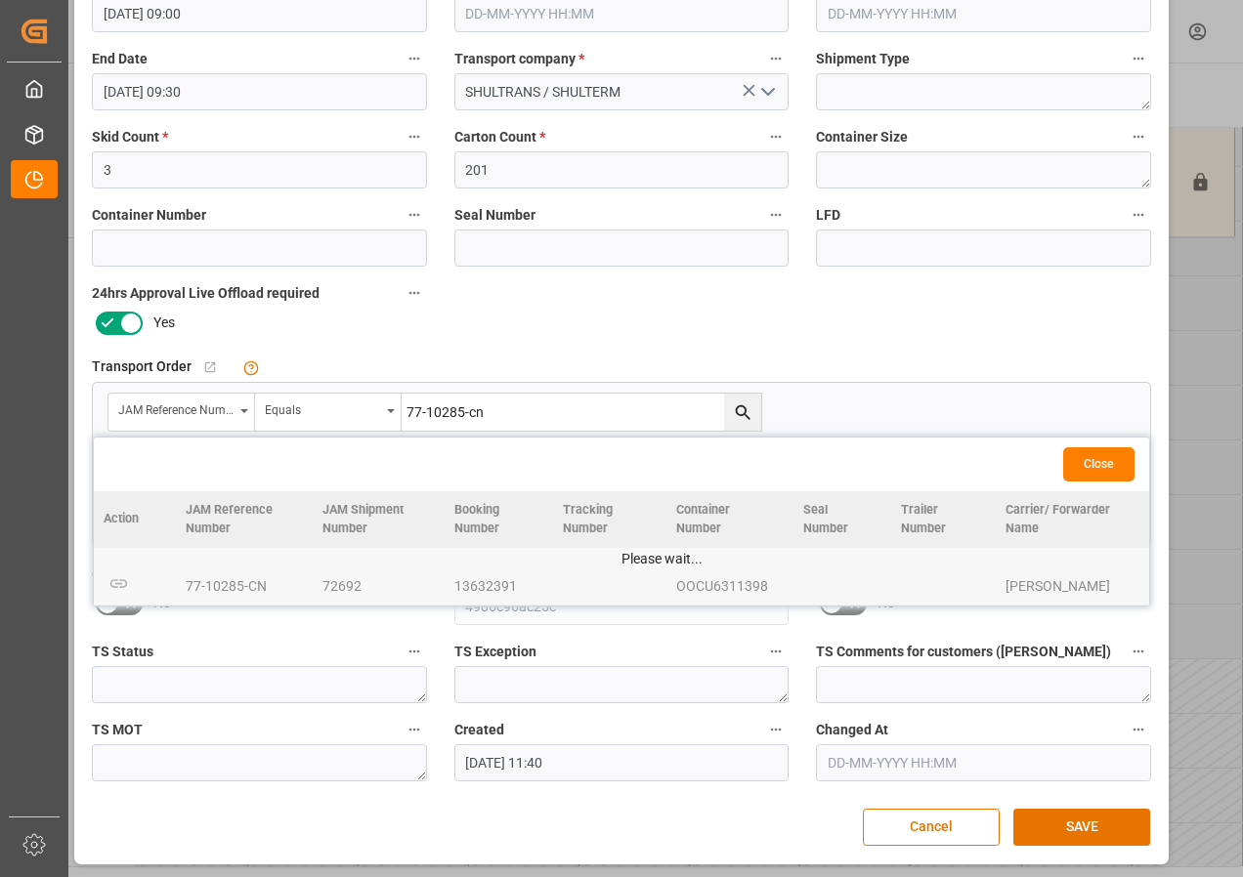
scroll to position [311, 0]
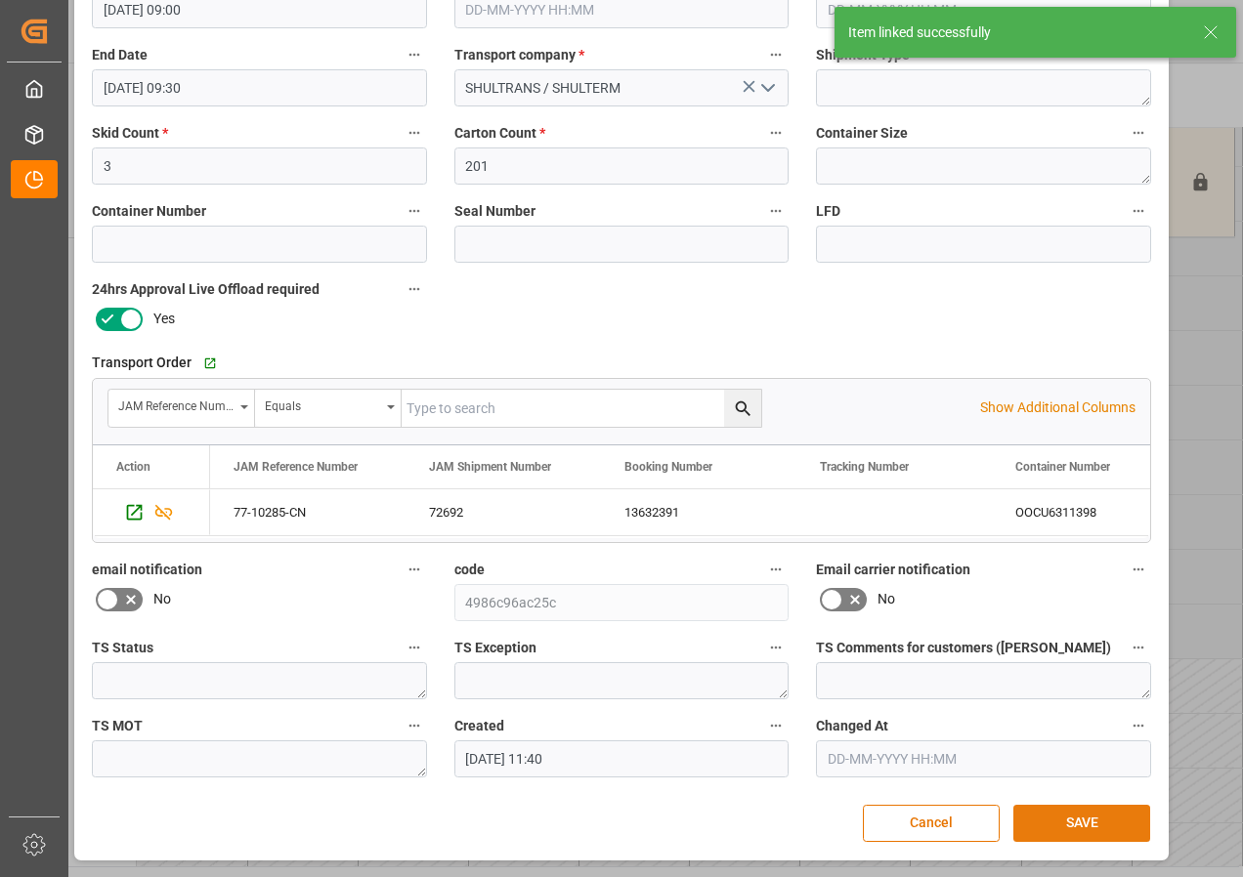
click at [1070, 817] on button "SAVE" at bounding box center [1081, 823] width 137 height 37
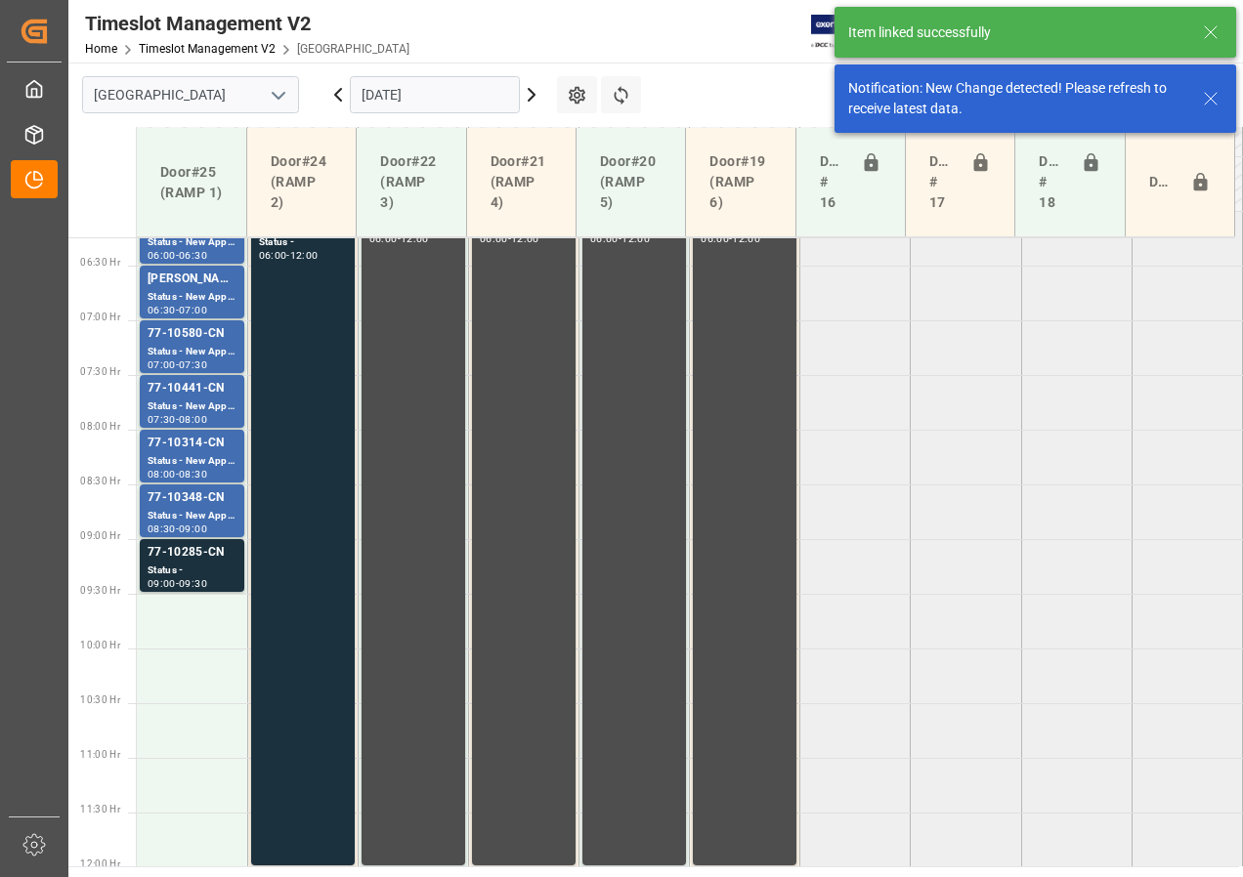
scroll to position [904, 0]
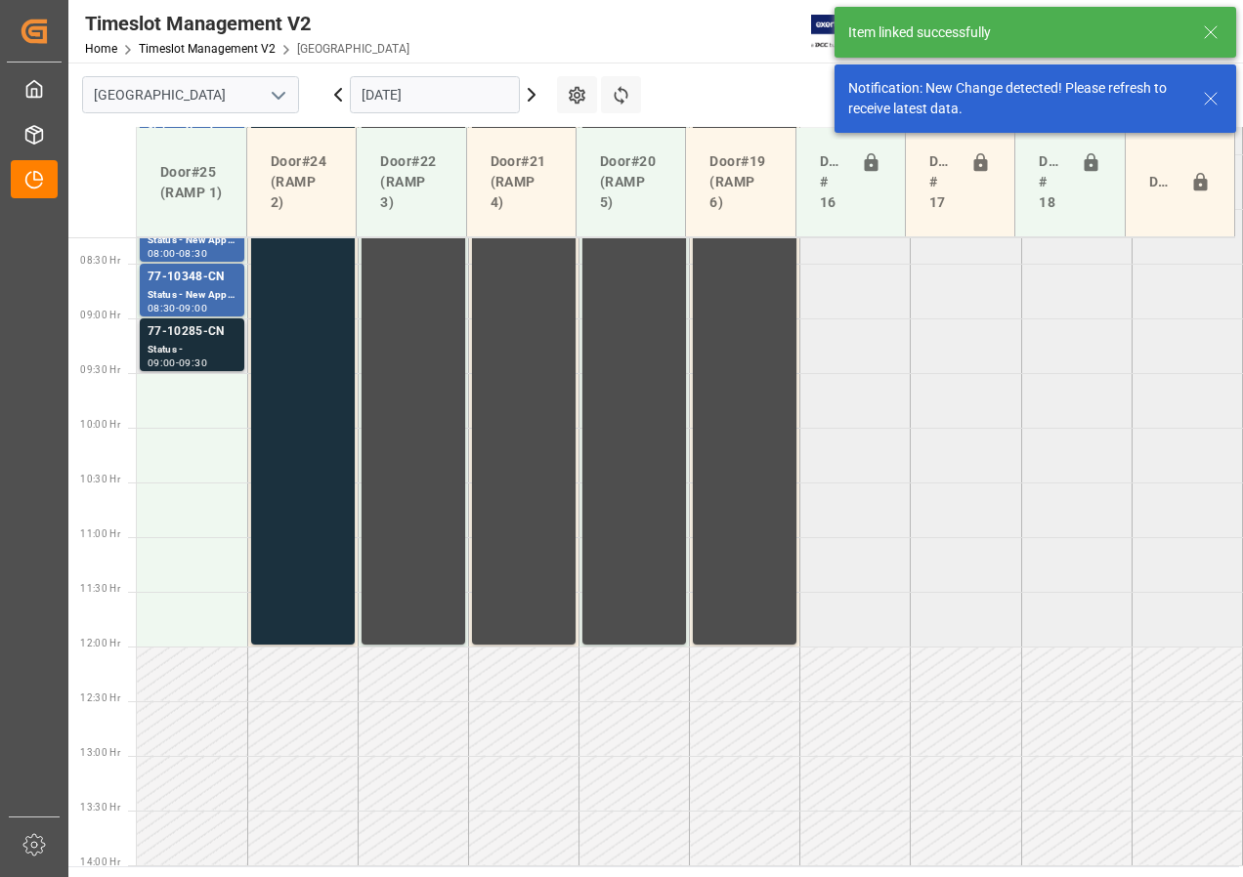
click at [193, 351] on div "Status -" at bounding box center [192, 350] width 89 height 17
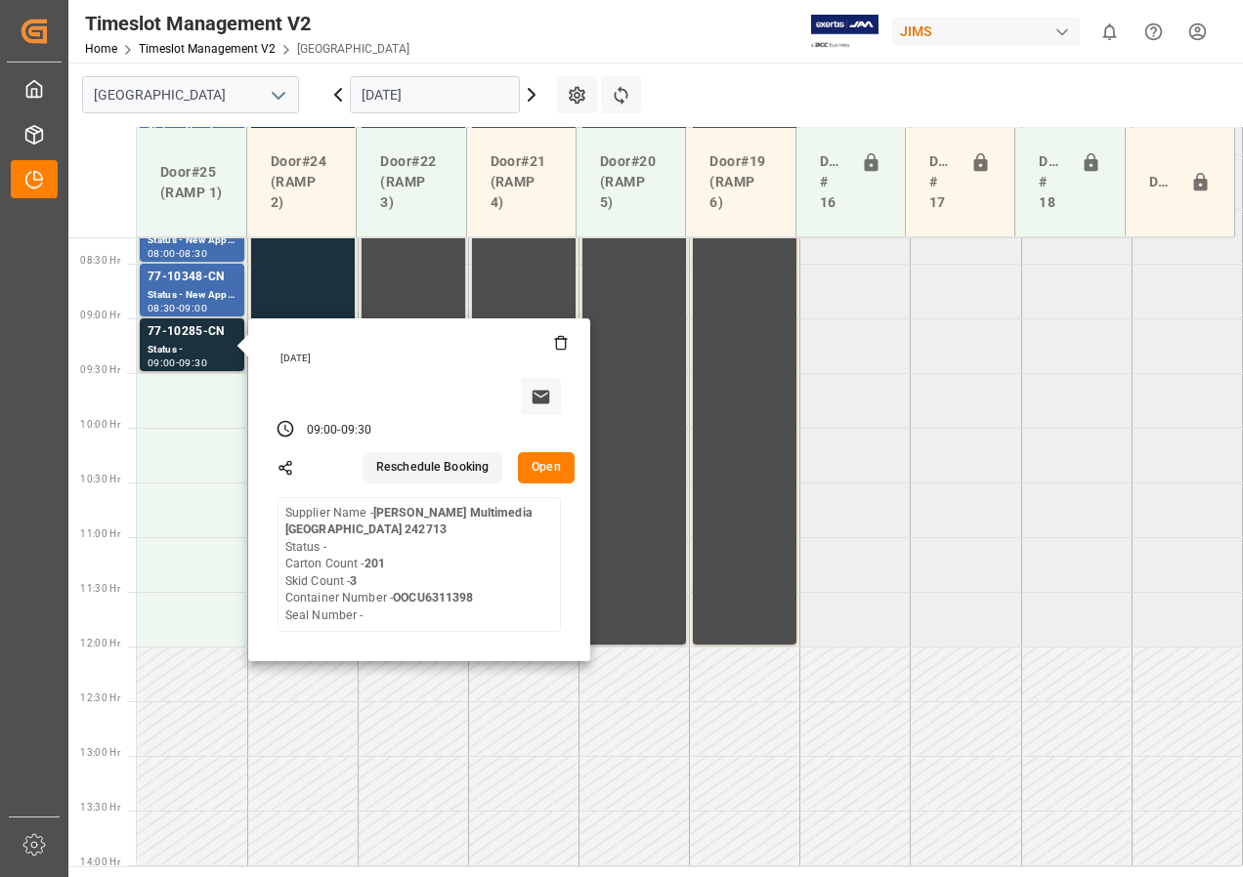
click at [546, 472] on button "Open" at bounding box center [546, 467] width 57 height 31
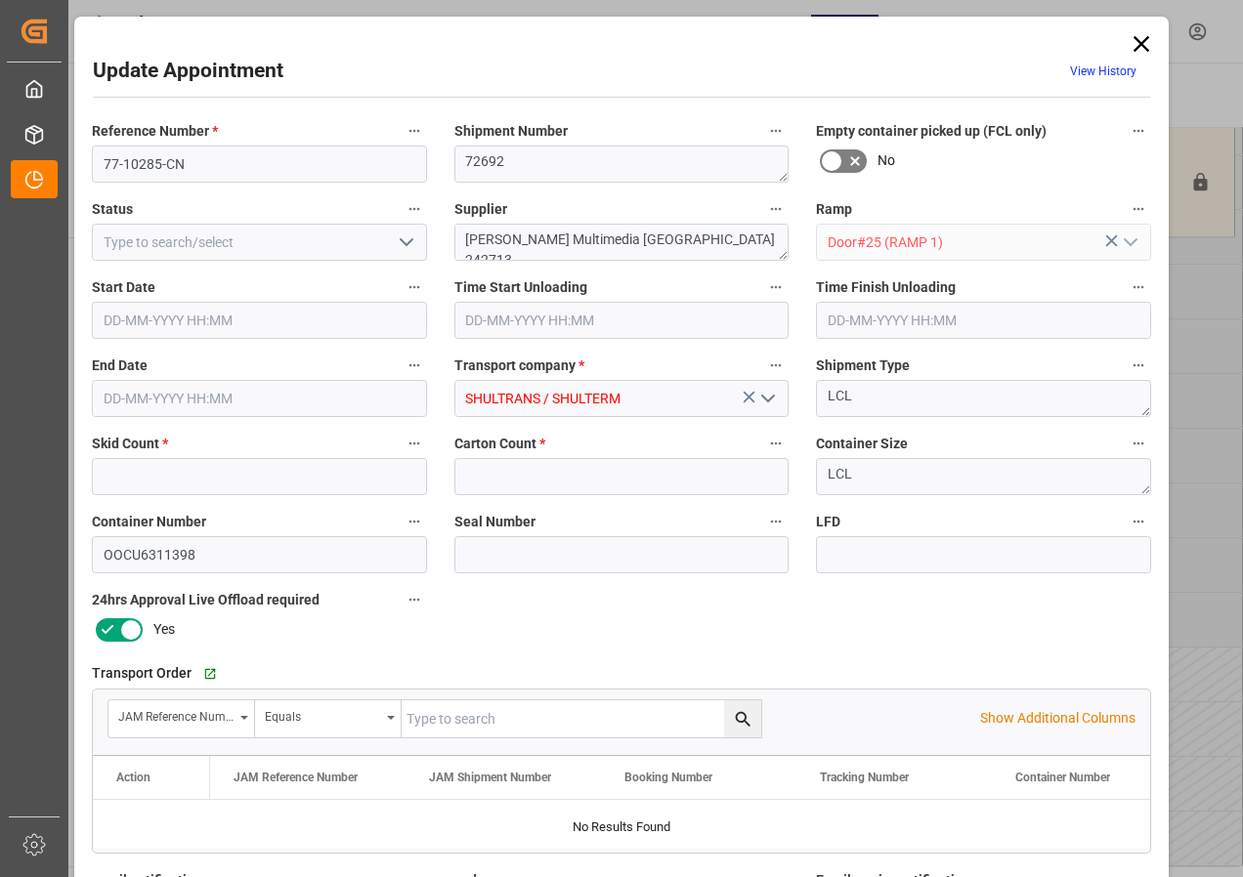
type input "3"
type input "201"
type input "[DATE] 09:00"
type input "[DATE] 09:30"
type input "[DATE] 11:40"
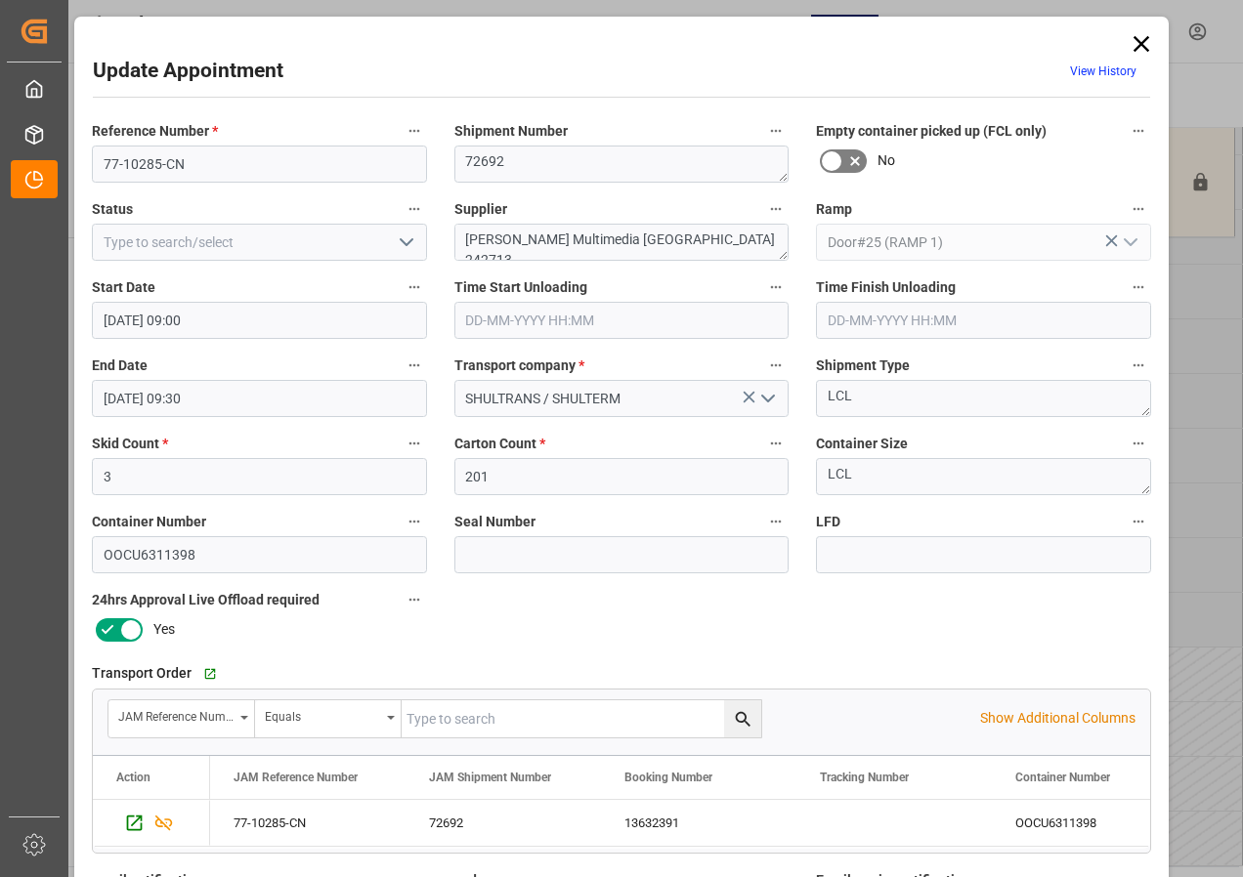
click at [1139, 38] on icon at bounding box center [1140, 43] width 27 height 27
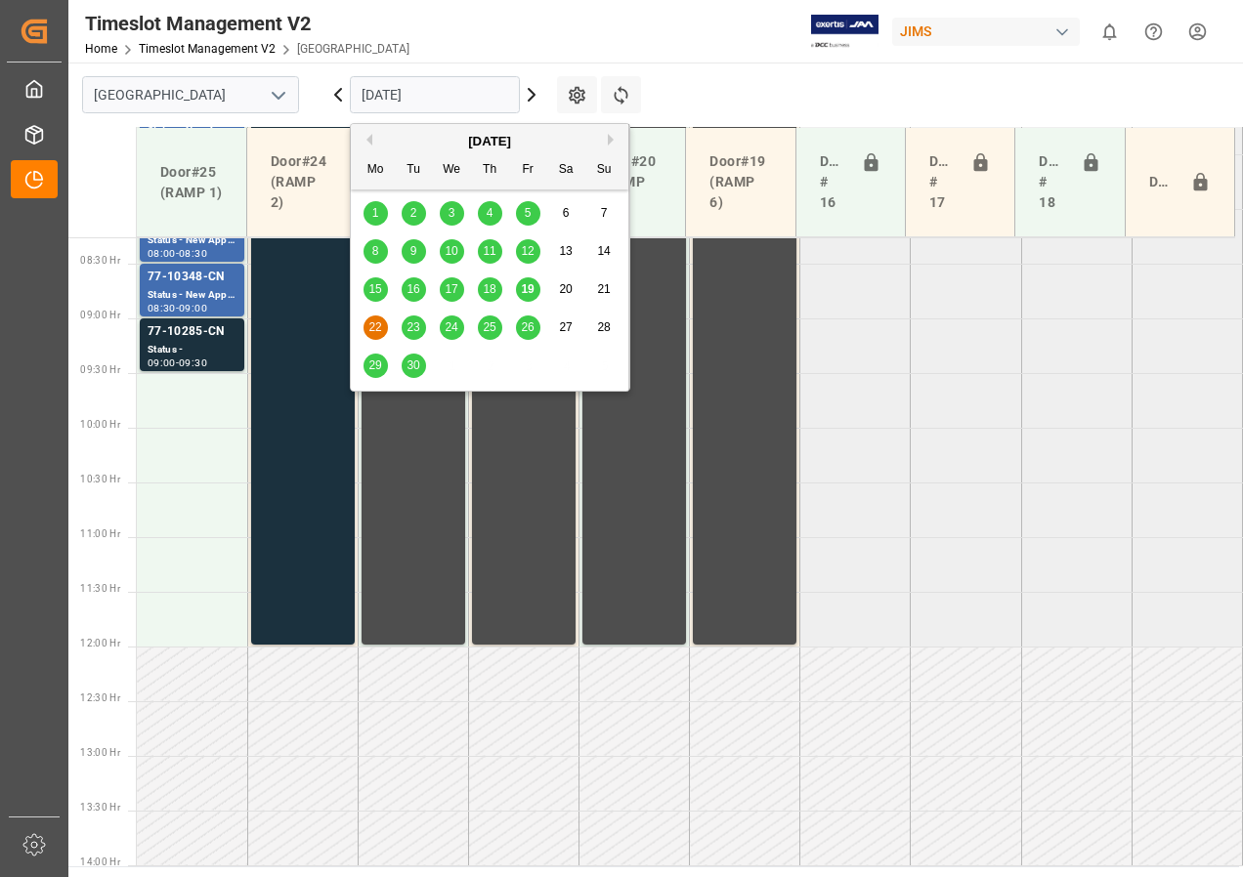
click at [398, 100] on input "[DATE]" at bounding box center [435, 94] width 170 height 37
click at [416, 324] on span "23" at bounding box center [412, 327] width 13 height 14
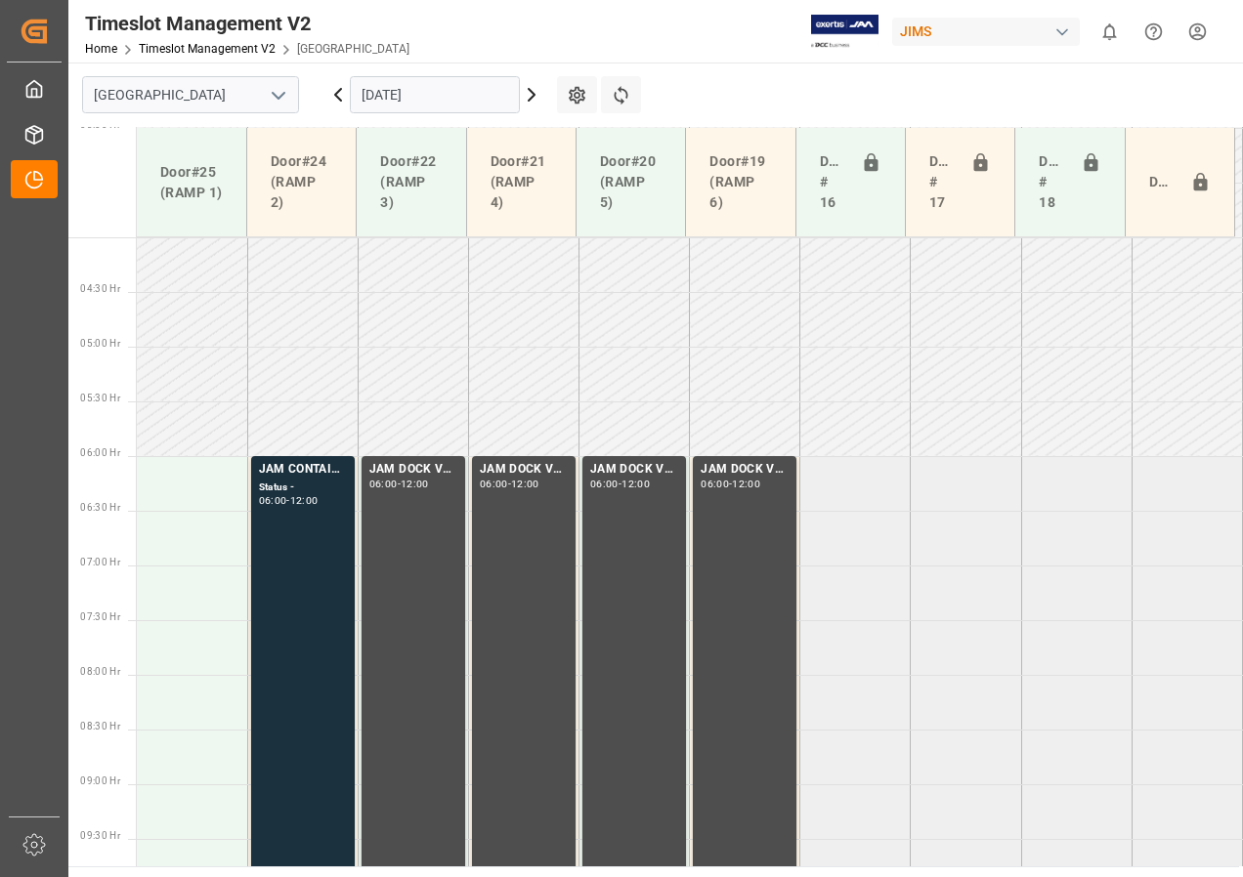
scroll to position [403, 0]
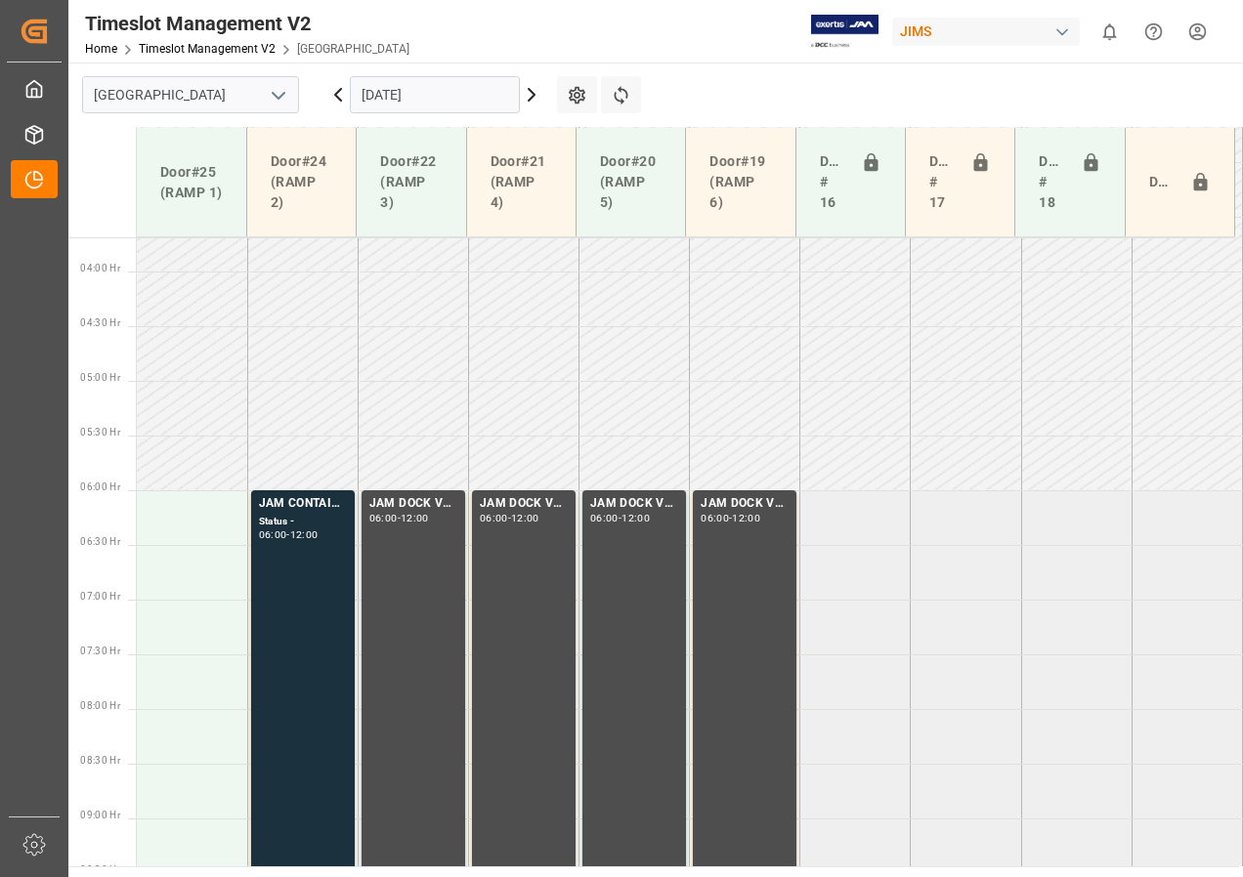
click at [385, 97] on input "[DATE]" at bounding box center [435, 94] width 170 height 37
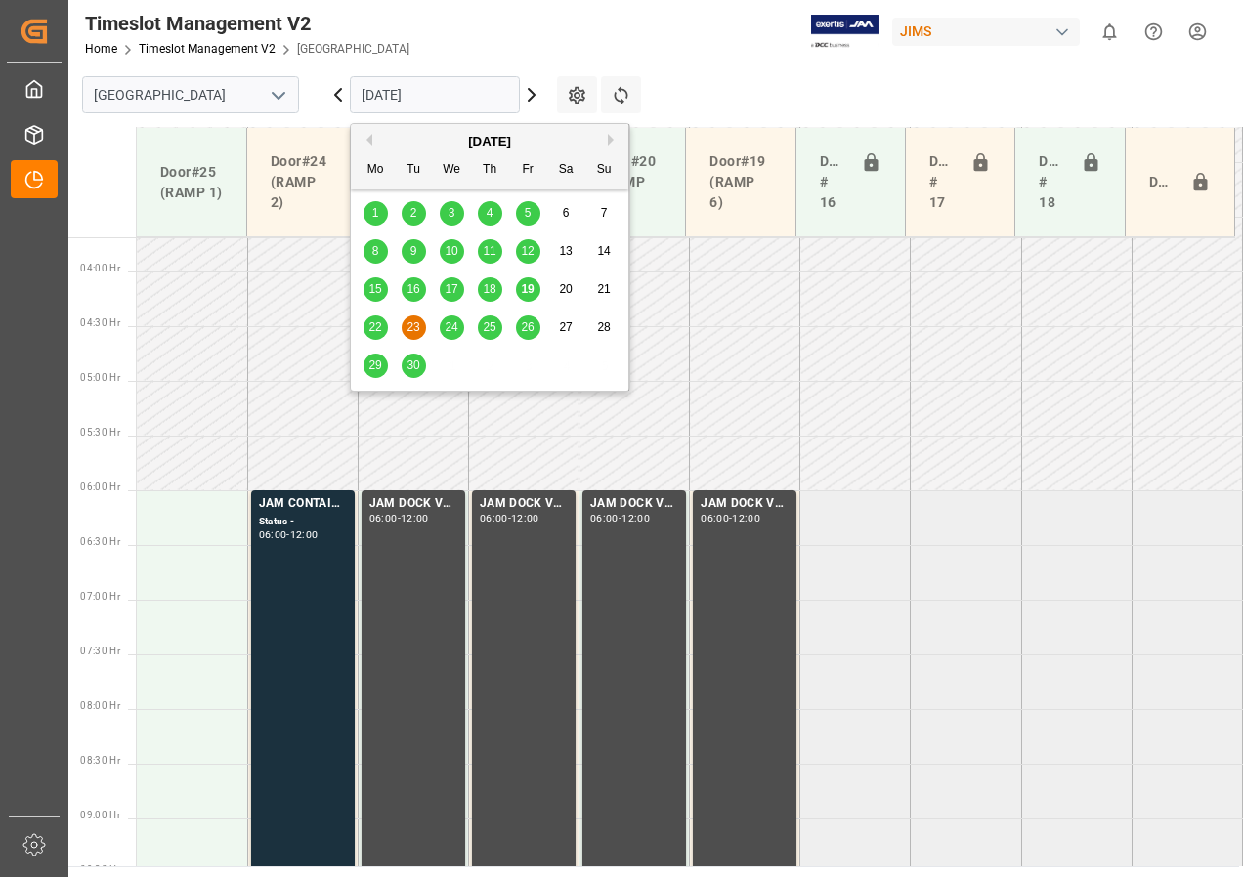
click at [520, 291] on div "19" at bounding box center [528, 289] width 24 height 23
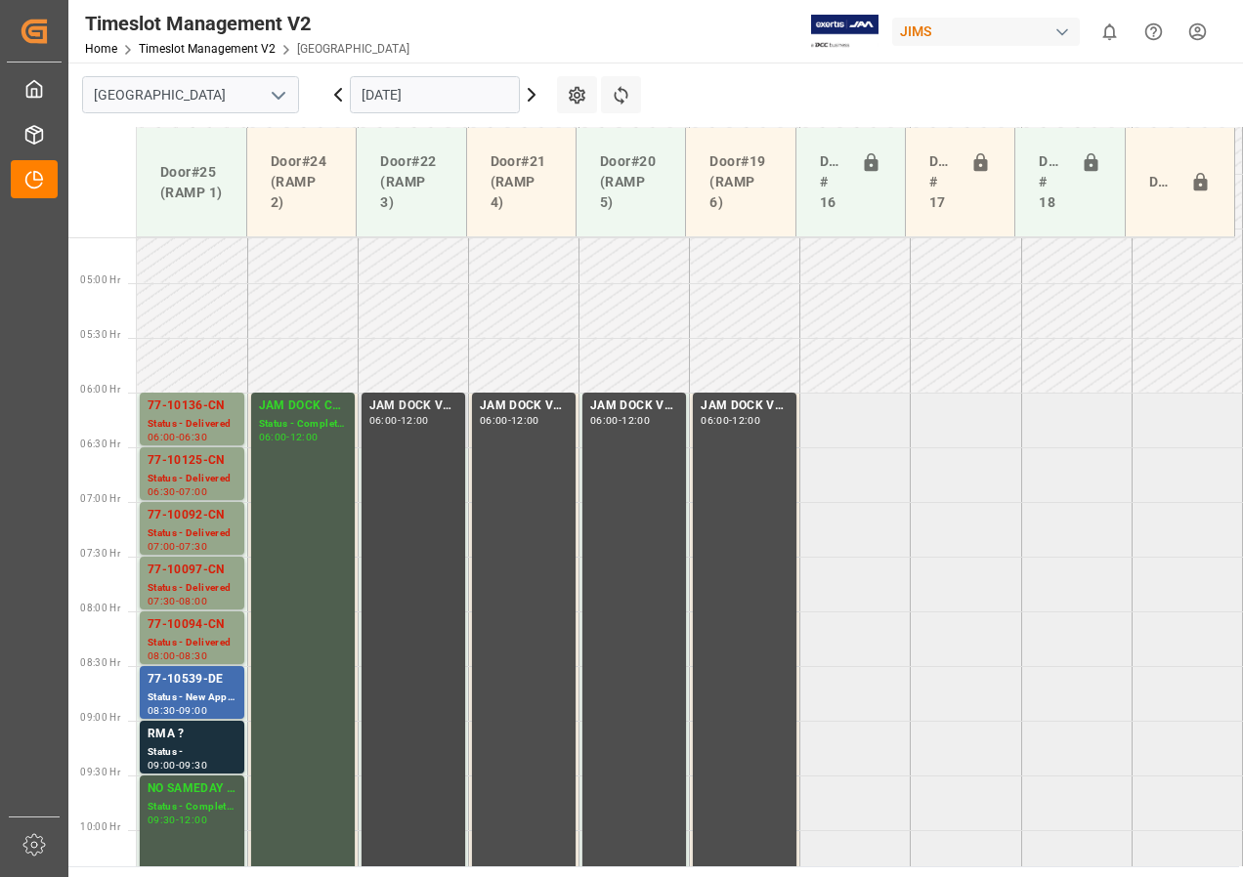
scroll to position [599, 0]
